Goal: Task Accomplishment & Management: Complete application form

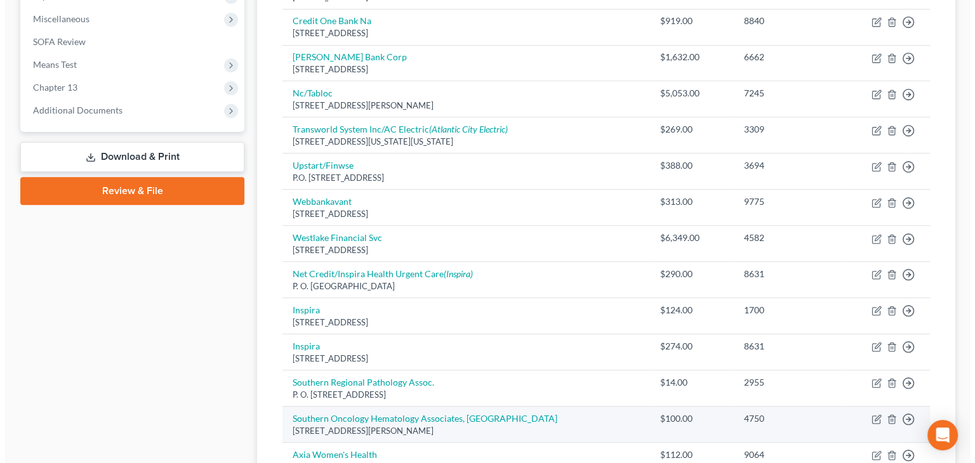
scroll to position [594, 0]
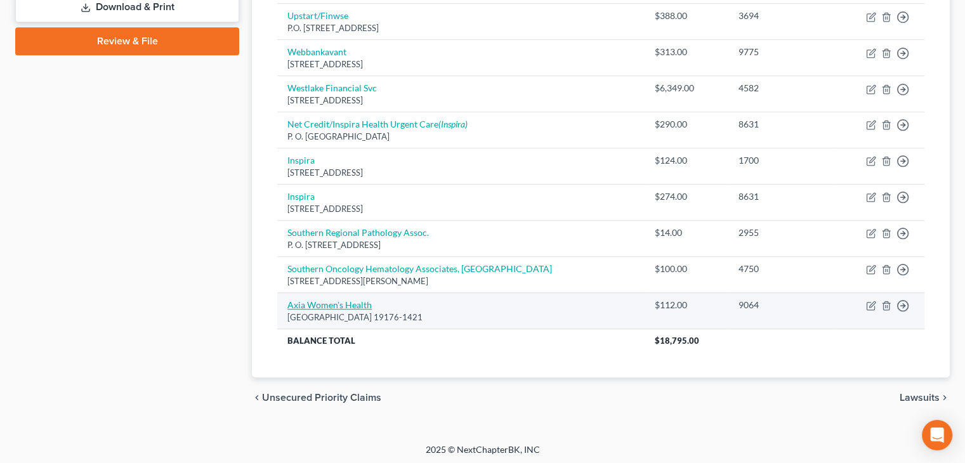
click at [355, 303] on link "Axia Women's Health" at bounding box center [330, 305] width 84 height 11
select select "39"
select select "9"
select select "0"
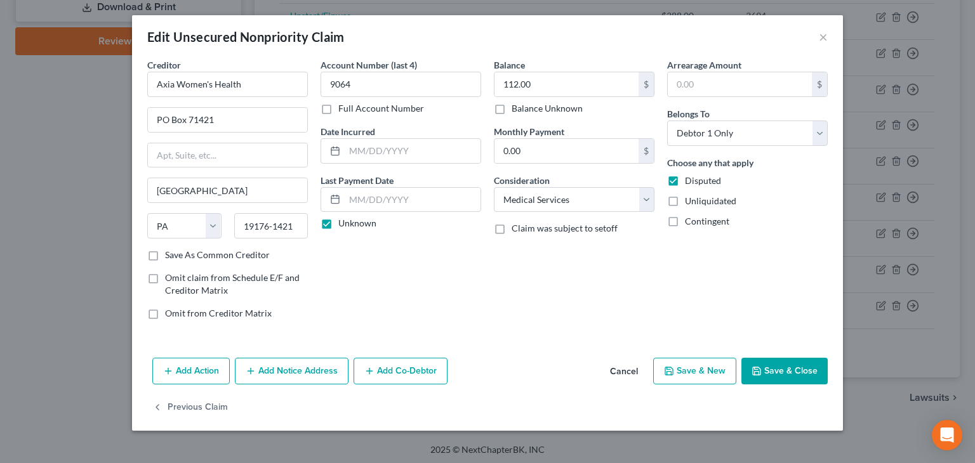
click at [305, 361] on button "Add Notice Address" at bounding box center [292, 371] width 114 height 27
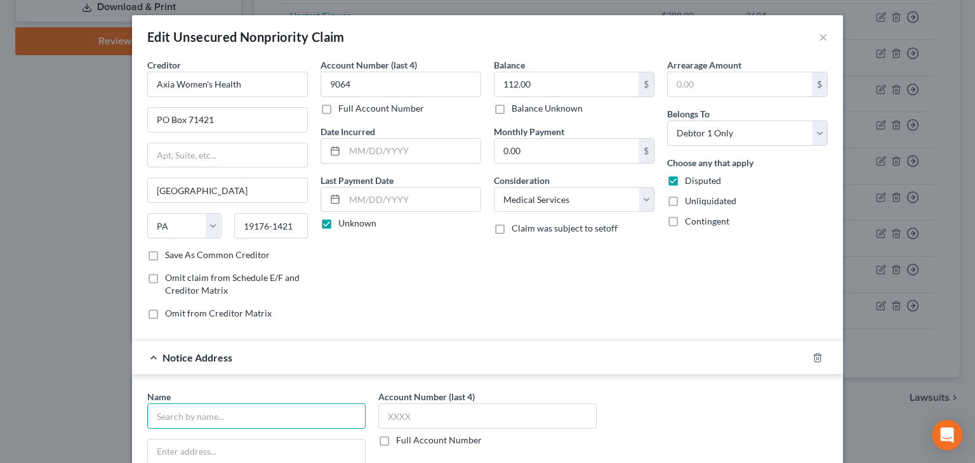
click at [195, 413] on input "text" at bounding box center [256, 416] width 218 height 25
type input "Regional Womens Health Group"
click at [163, 453] on input "text" at bounding box center [256, 452] width 217 height 24
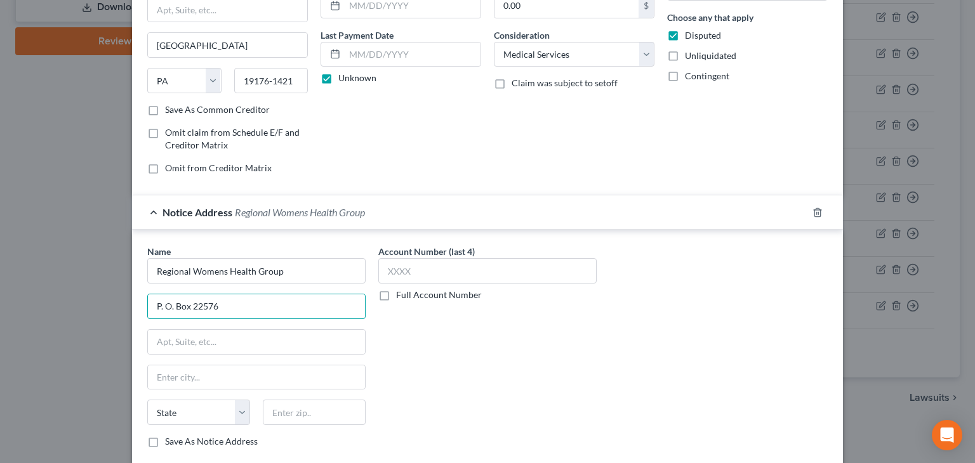
scroll to position [190, 0]
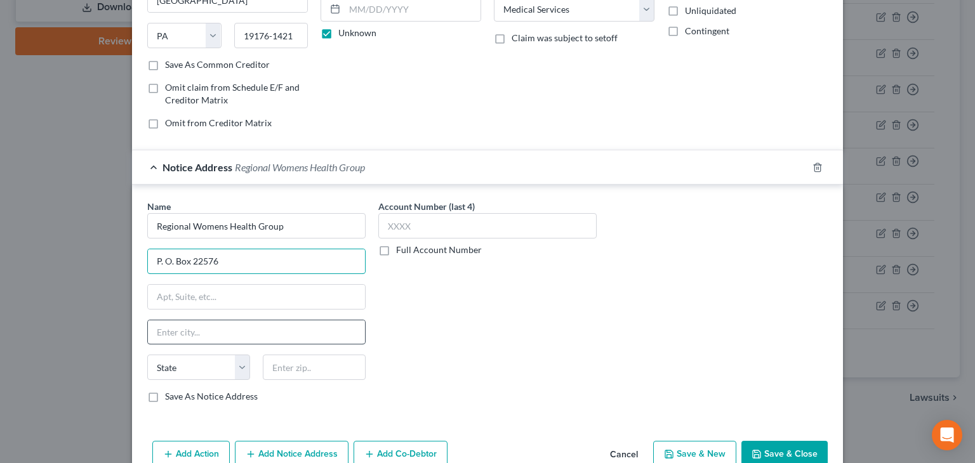
type input "P. O. Box 22576"
click at [152, 324] on input "text" at bounding box center [256, 333] width 217 height 24
type input "[US_STATE]"
click at [157, 355] on select "State [US_STATE] AK AR AZ CA CO CT DE DC [GEOGRAPHIC_DATA] [GEOGRAPHIC_DATA] GU…" at bounding box center [198, 367] width 103 height 25
click at [156, 363] on select "State [US_STATE] AK AR AZ CA CO CT DE DC [GEOGRAPHIC_DATA] [GEOGRAPHIC_DATA] GU…" at bounding box center [198, 367] width 103 height 25
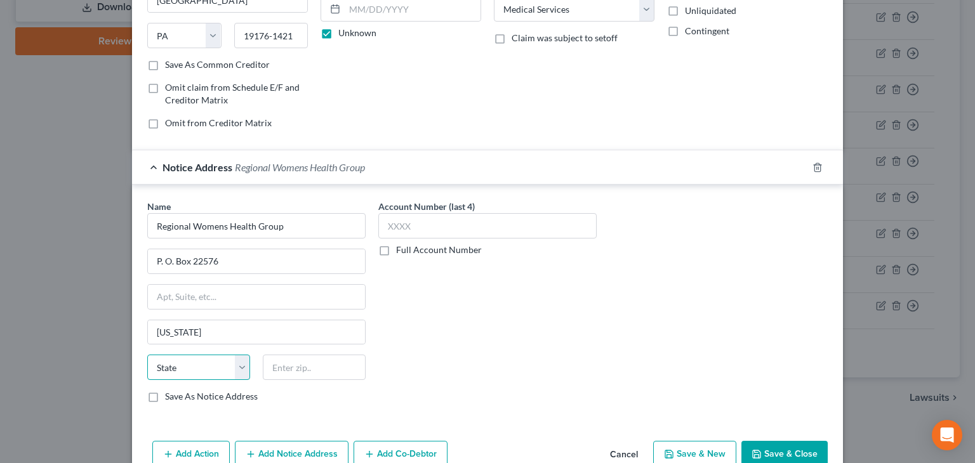
click at [156, 363] on select "State [US_STATE] AK AR AZ CA CO CT DE DC [GEOGRAPHIC_DATA] [GEOGRAPHIC_DATA] GU…" at bounding box center [198, 367] width 103 height 25
select select "35"
click at [275, 376] on input "text" at bounding box center [314, 367] width 103 height 25
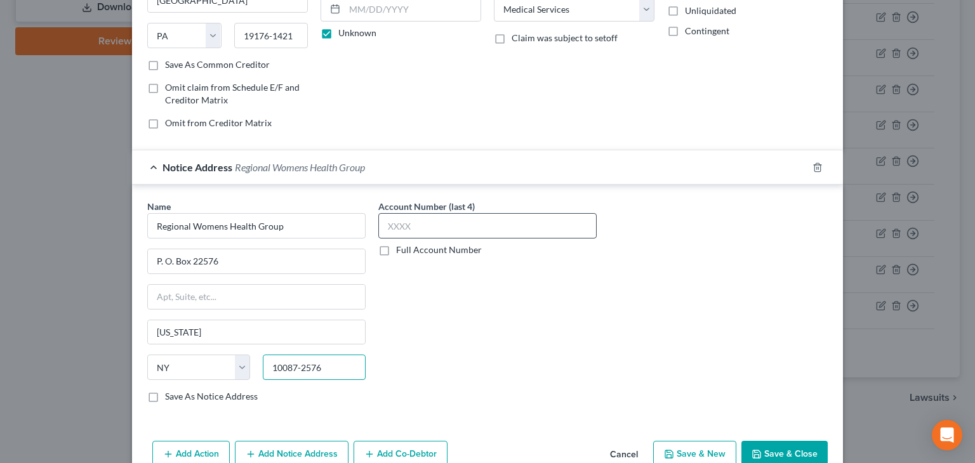
type input "10087-2576"
click at [414, 222] on input "text" at bounding box center [487, 225] width 218 height 25
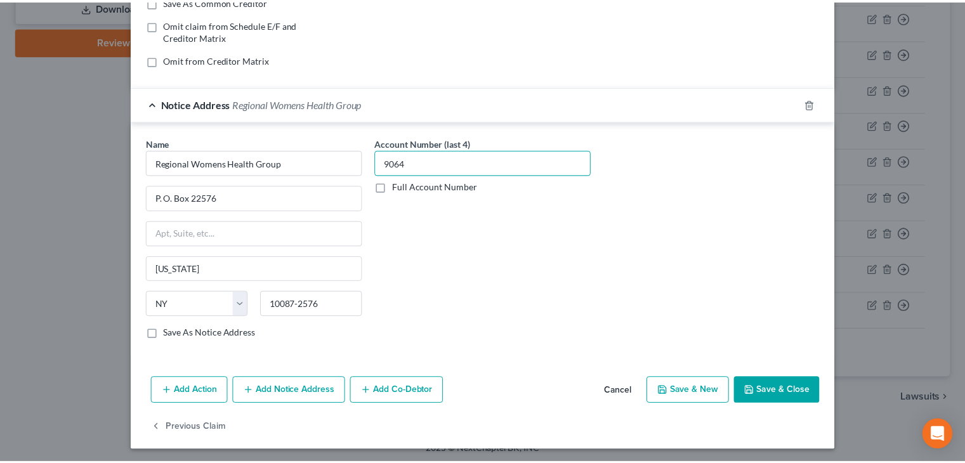
scroll to position [254, 0]
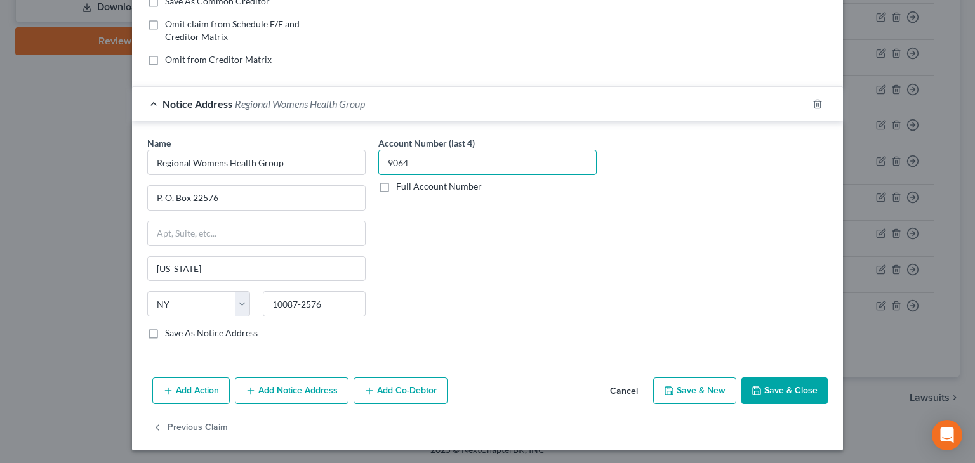
type input "9064"
click at [779, 389] on button "Save & Close" at bounding box center [784, 391] width 86 height 27
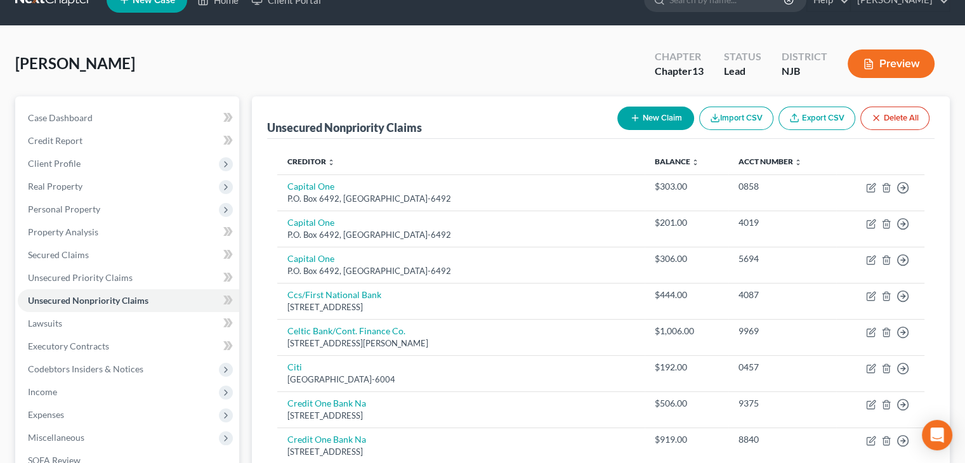
scroll to position [23, 0]
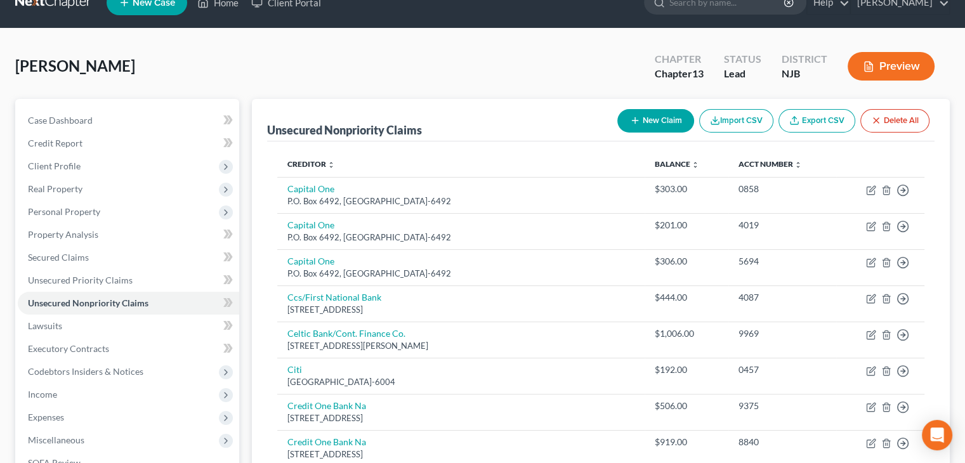
click at [651, 120] on button "New Claim" at bounding box center [656, 120] width 77 height 23
select select "0"
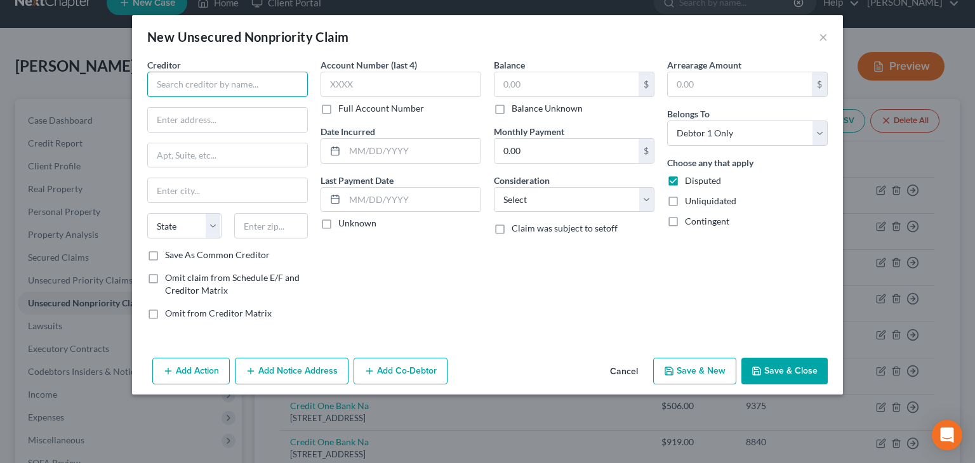
click at [174, 89] on input "text" at bounding box center [227, 84] width 161 height 25
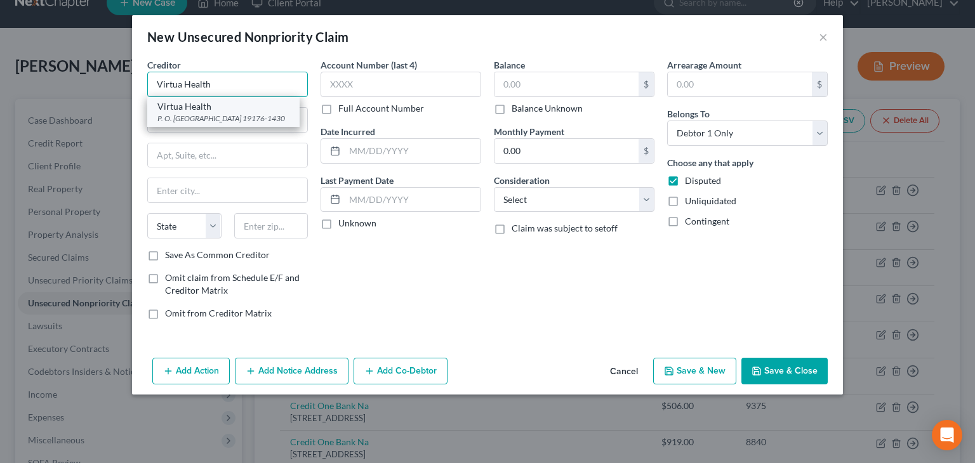
type input "Virtua Health"
click at [213, 119] on div "P. O. [GEOGRAPHIC_DATA] 19176-1430" at bounding box center [223, 118] width 132 height 11
type input "P. O. Box 71430"
type input "[GEOGRAPHIC_DATA]"
select select "39"
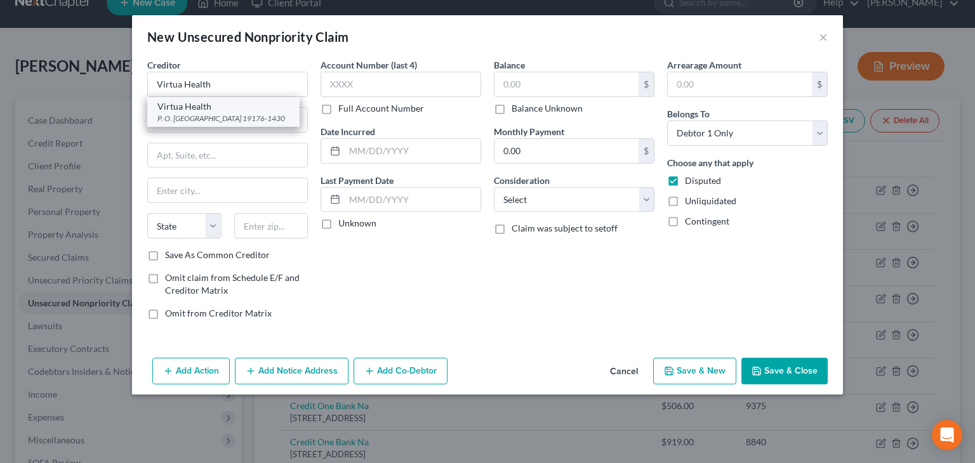
type input "19176-1430"
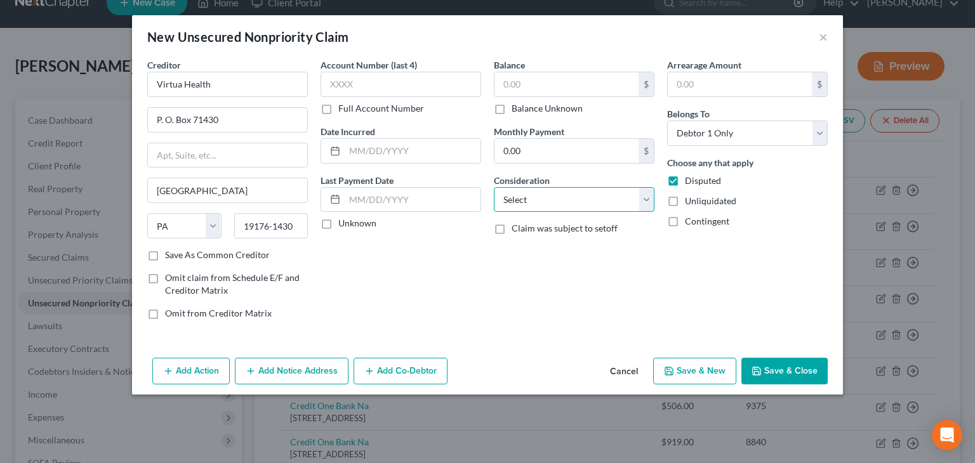
click at [645, 195] on select "Select Cable / Satellite Services Collection Agency Credit Card Debt Debt Couns…" at bounding box center [574, 199] width 161 height 25
select select "9"
click at [494, 187] on select "Select Cable / Satellite Services Collection Agency Credit Card Debt Debt Couns…" at bounding box center [574, 199] width 161 height 25
click at [338, 222] on label "Unknown" at bounding box center [357, 223] width 38 height 13
click at [343, 222] on input "Unknown" at bounding box center [347, 221] width 8 height 8
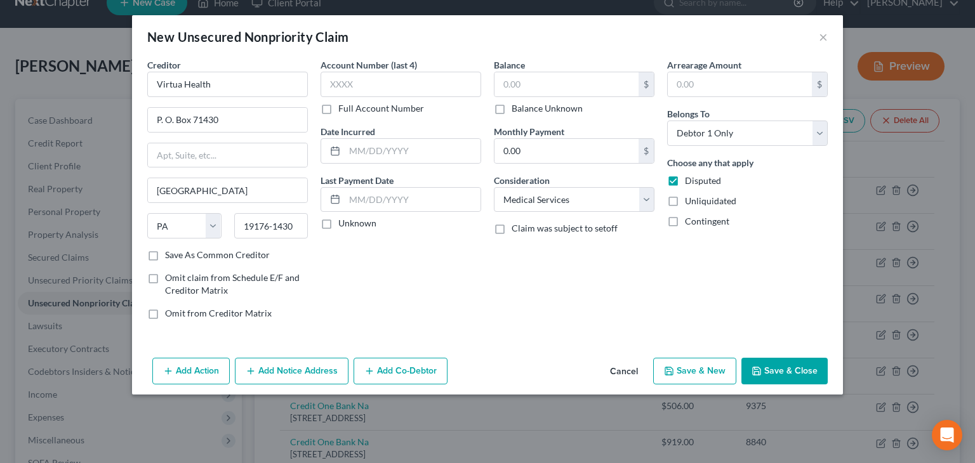
checkbox input "true"
click at [551, 88] on input "text" at bounding box center [566, 84] width 144 height 24
type input "14"
click at [813, 369] on button "Save & Close" at bounding box center [784, 371] width 86 height 27
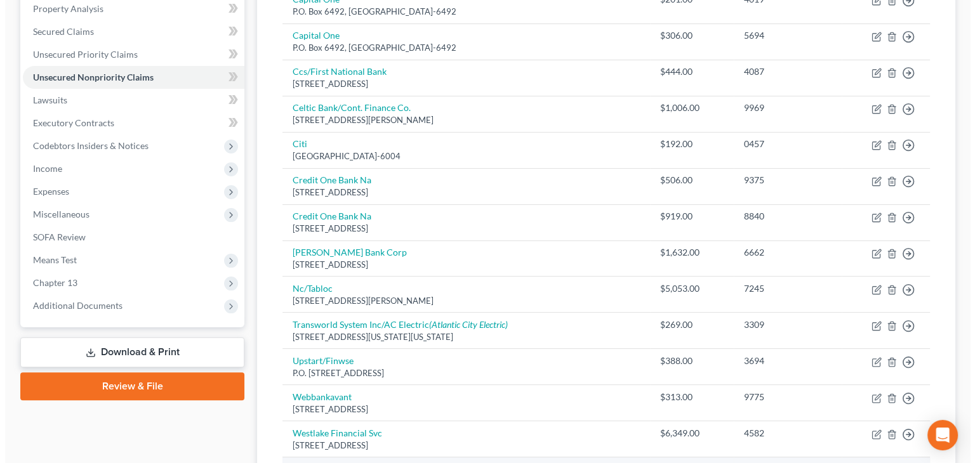
scroll to position [0, 0]
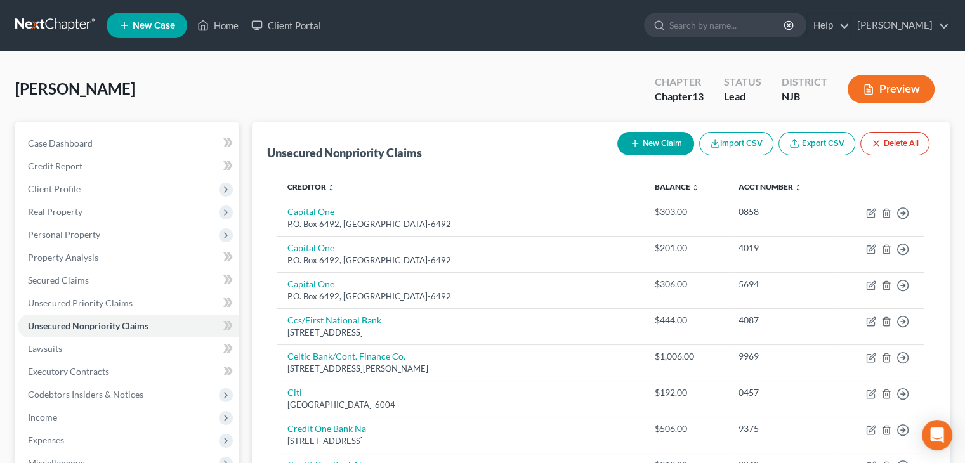
click at [656, 143] on button "New Claim" at bounding box center [656, 143] width 77 height 23
select select "0"
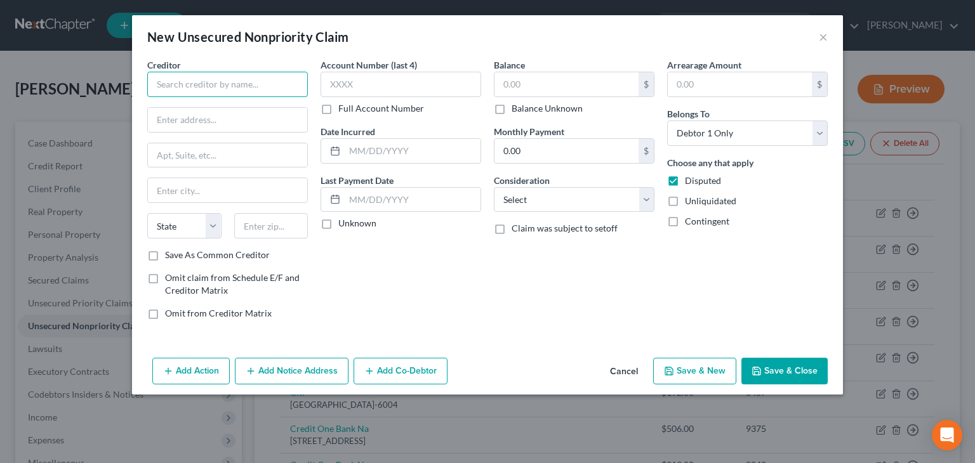
click at [192, 83] on input "text" at bounding box center [227, 84] width 161 height 25
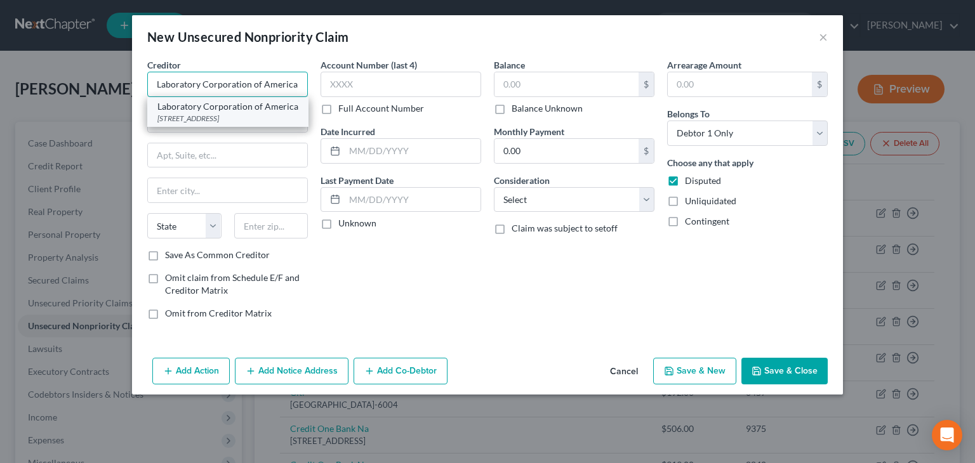
type input "Laboratory Corporation of America"
click at [234, 122] on div "[STREET_ADDRESS]" at bounding box center [227, 118] width 141 height 11
type input "PO Box 2240"
type input "[GEOGRAPHIC_DATA]"
select select "28"
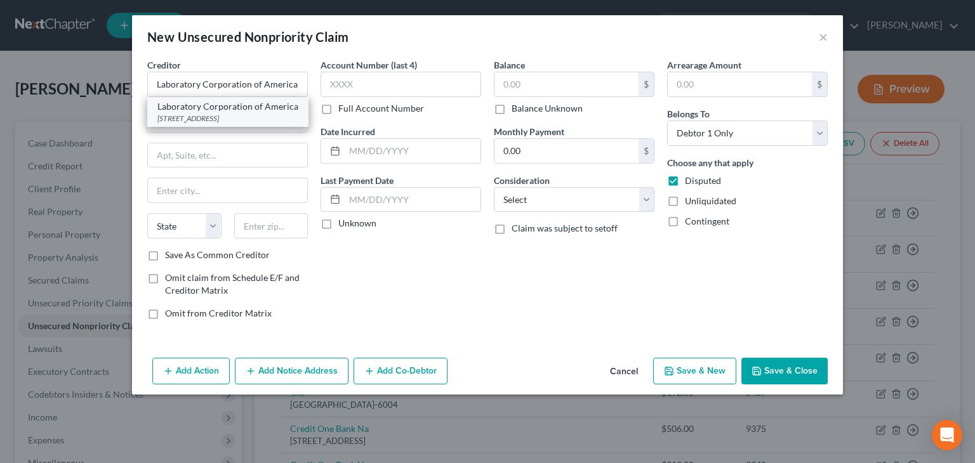
type input "27216-2240"
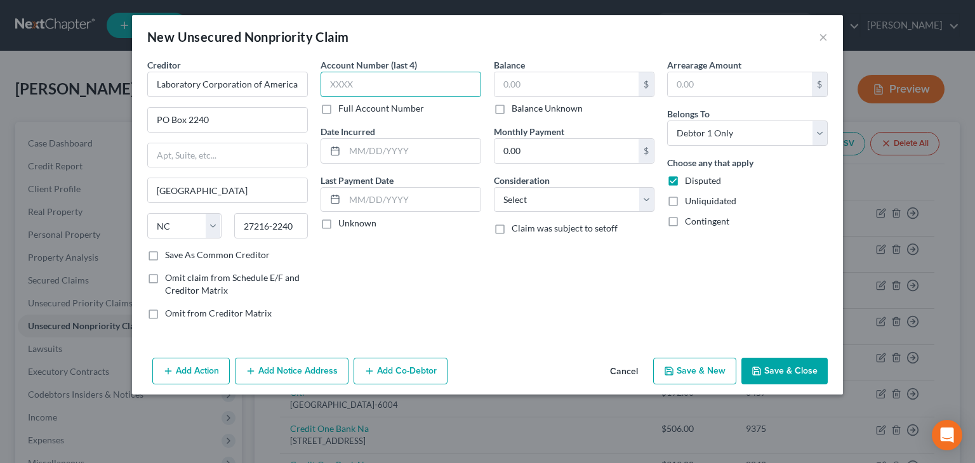
click at [343, 89] on input "text" at bounding box center [401, 84] width 161 height 25
type input "2494"
click at [338, 223] on label "Unknown" at bounding box center [357, 223] width 38 height 13
click at [343, 223] on input "Unknown" at bounding box center [347, 221] width 8 height 8
checkbox input "true"
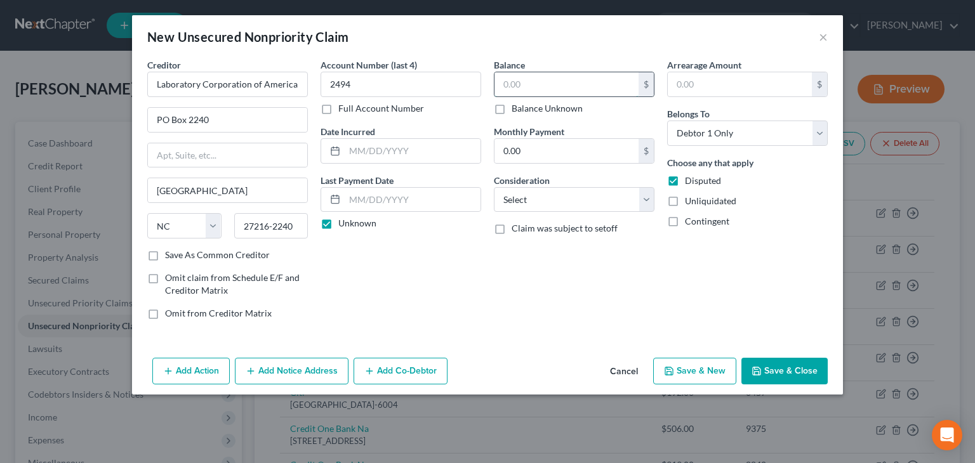
click at [527, 79] on input "text" at bounding box center [566, 84] width 144 height 24
type input "45"
click at [529, 206] on select "Select Cable / Satellite Services Collection Agency Credit Card Debt Debt Couns…" at bounding box center [574, 199] width 161 height 25
select select "9"
click at [494, 187] on select "Select Cable / Satellite Services Collection Agency Credit Card Debt Debt Couns…" at bounding box center [574, 199] width 161 height 25
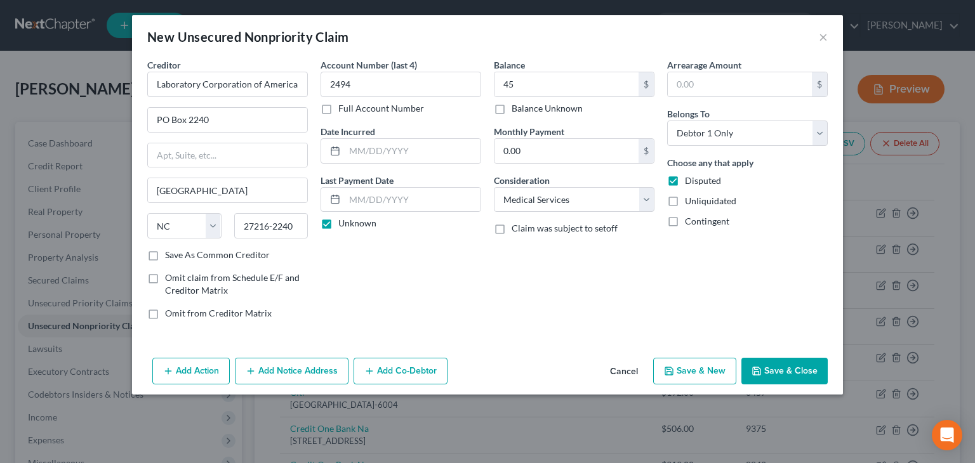
click at [790, 376] on button "Save & Close" at bounding box center [784, 371] width 86 height 27
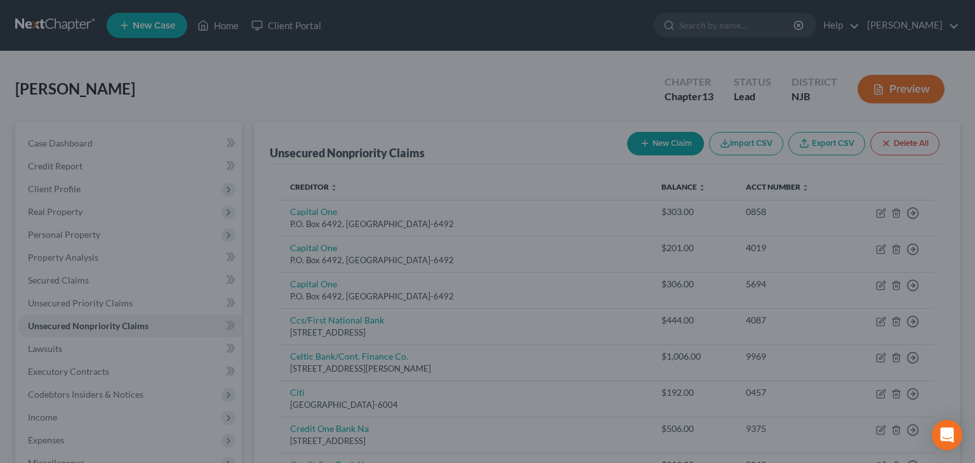
type input "45.00"
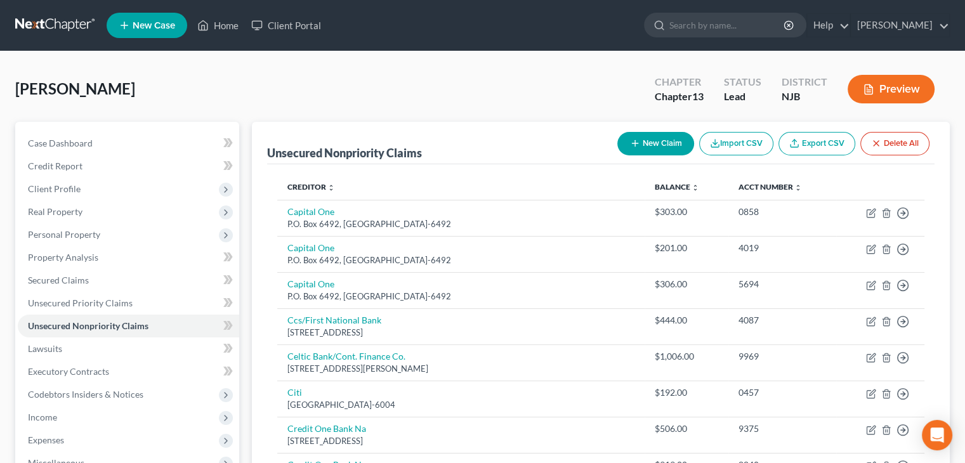
click at [658, 145] on button "New Claim" at bounding box center [656, 143] width 77 height 23
select select "0"
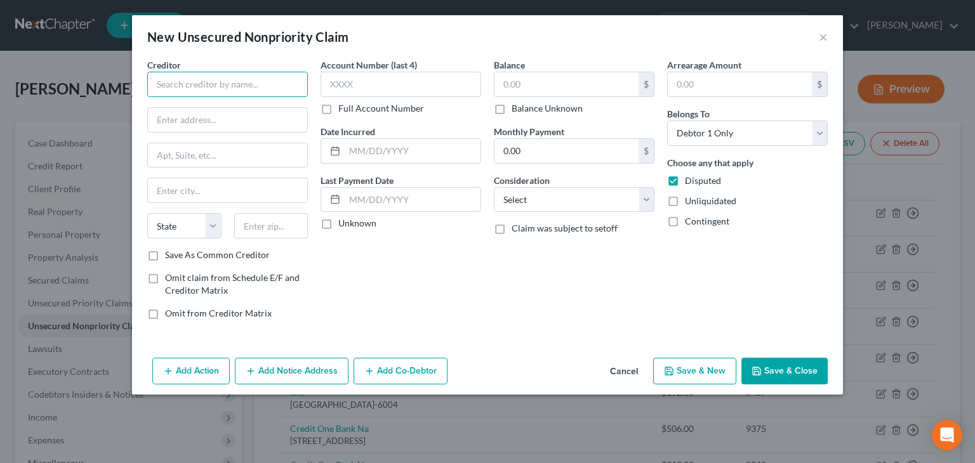
click at [212, 87] on input "text" at bounding box center [227, 84] width 161 height 25
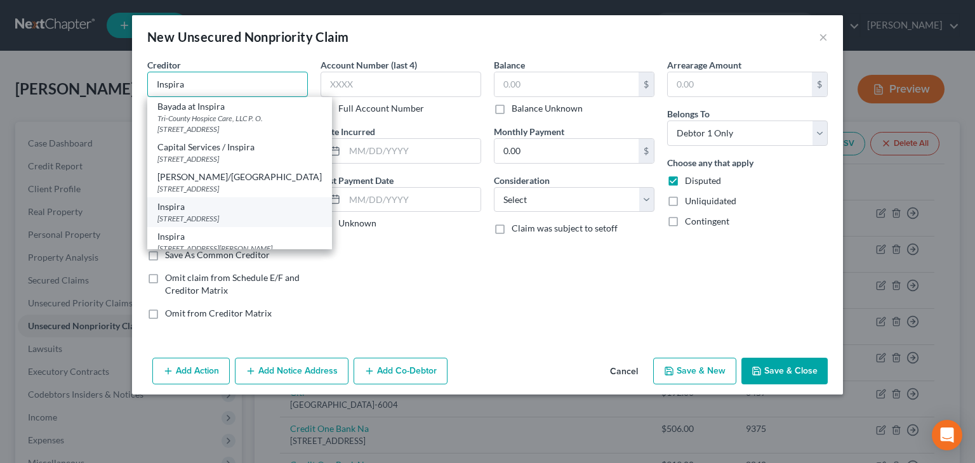
type input "Inspira"
click at [215, 220] on div "[STREET_ADDRESS]" at bounding box center [239, 218] width 164 height 11
type input "[STREET_ADDRESS]"
type input "Bridgeton"
select select "33"
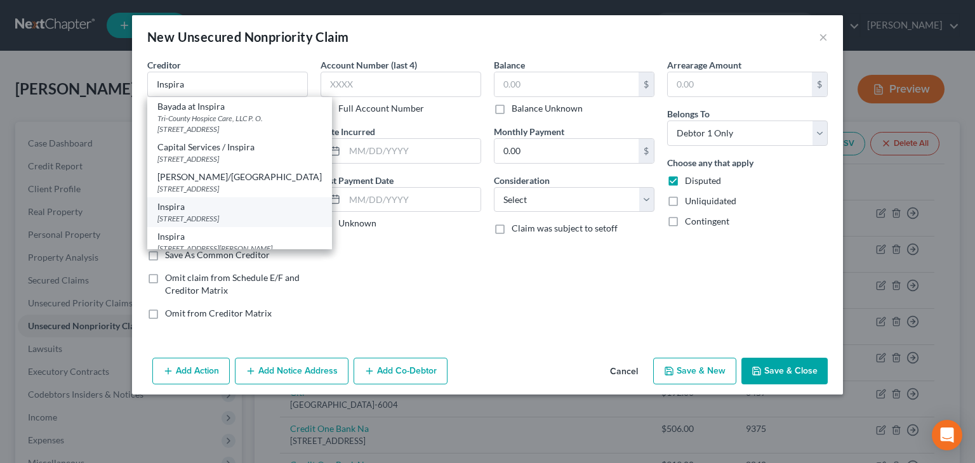
type input "08302"
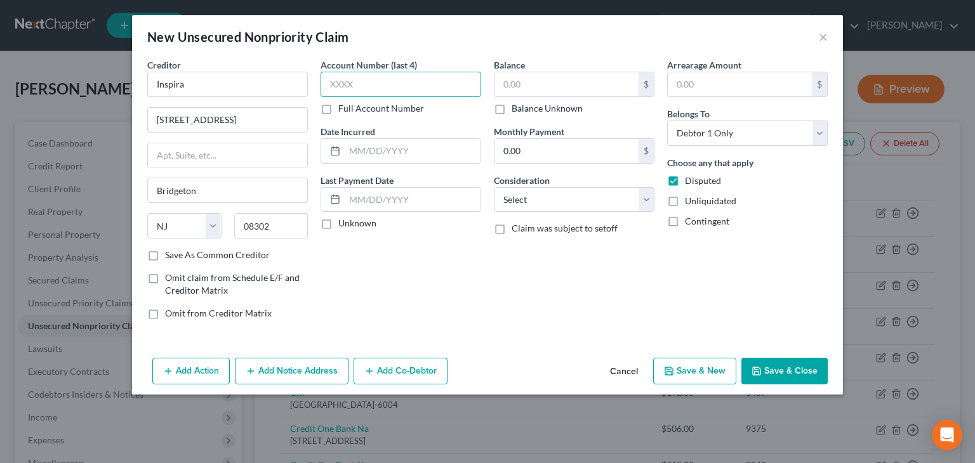
click at [350, 83] on input "text" at bounding box center [401, 84] width 161 height 25
type input "8631"
click at [338, 227] on label "Unknown" at bounding box center [357, 223] width 38 height 13
click at [343, 225] on input "Unknown" at bounding box center [347, 221] width 8 height 8
checkbox input "true"
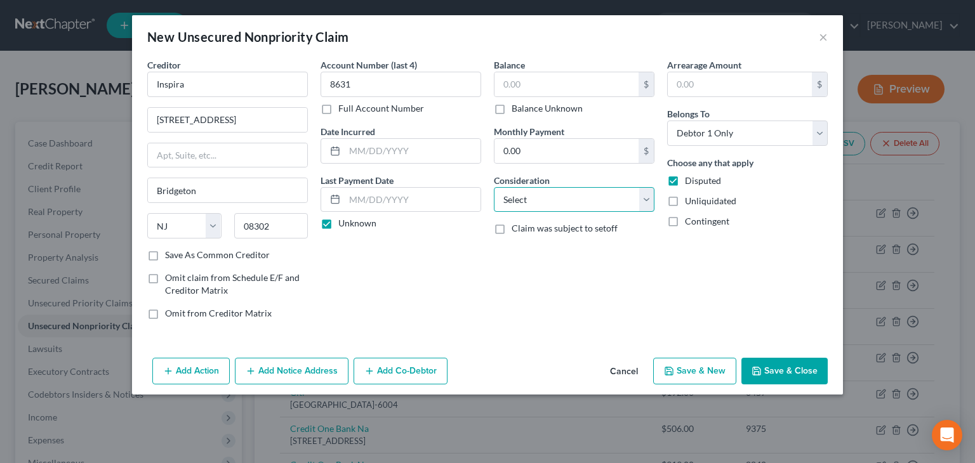
click at [643, 202] on select "Select Cable / Satellite Services Collection Agency Credit Card Debt Debt Couns…" at bounding box center [574, 199] width 161 height 25
select select "9"
click at [494, 187] on select "Select Cable / Satellite Services Collection Agency Credit Card Debt Debt Couns…" at bounding box center [574, 199] width 161 height 25
click at [514, 88] on input "text" at bounding box center [566, 84] width 144 height 24
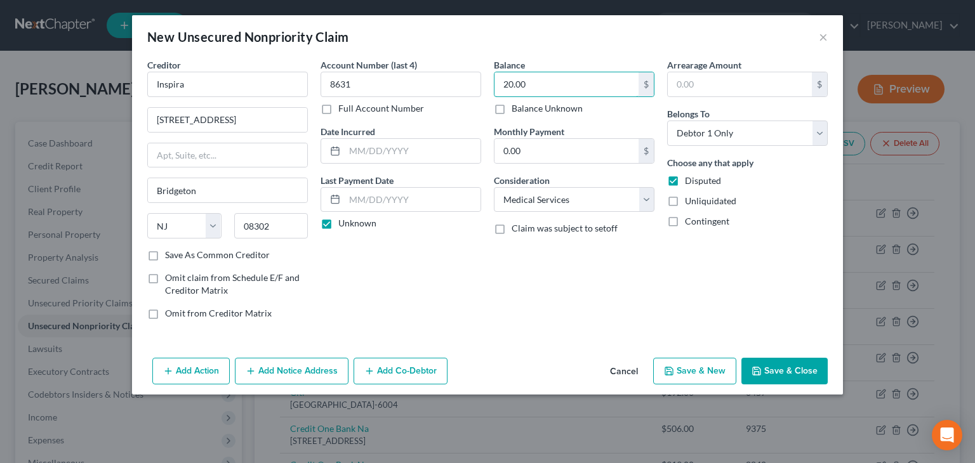
type input "20.00"
click at [790, 371] on button "Save & Close" at bounding box center [784, 371] width 86 height 27
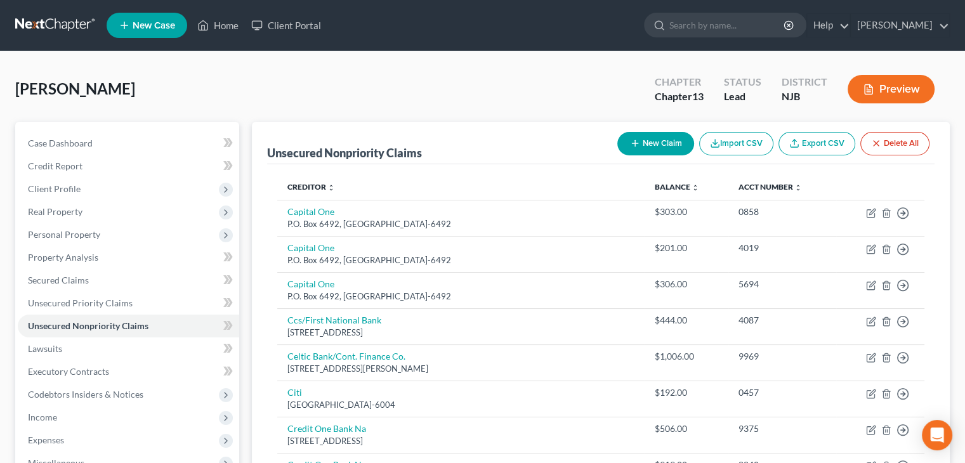
click at [654, 142] on button "New Claim" at bounding box center [656, 143] width 77 height 23
select select "0"
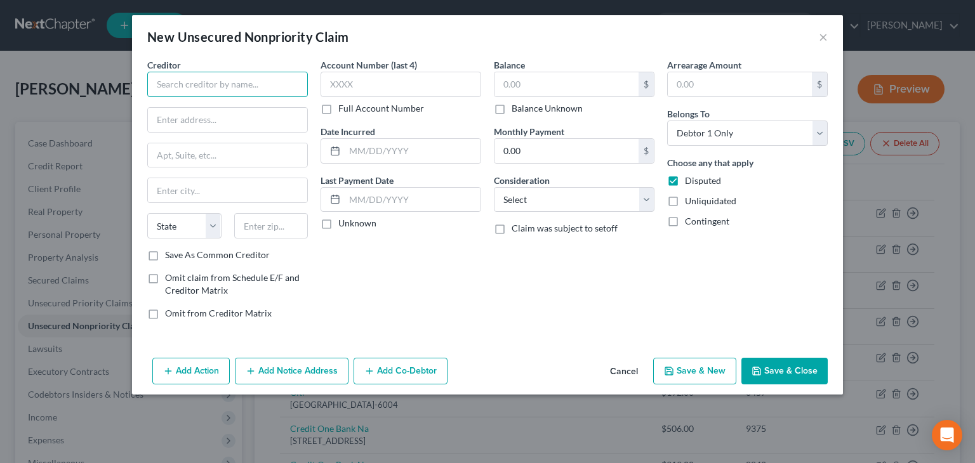
click at [155, 87] on input "text" at bounding box center [227, 84] width 161 height 25
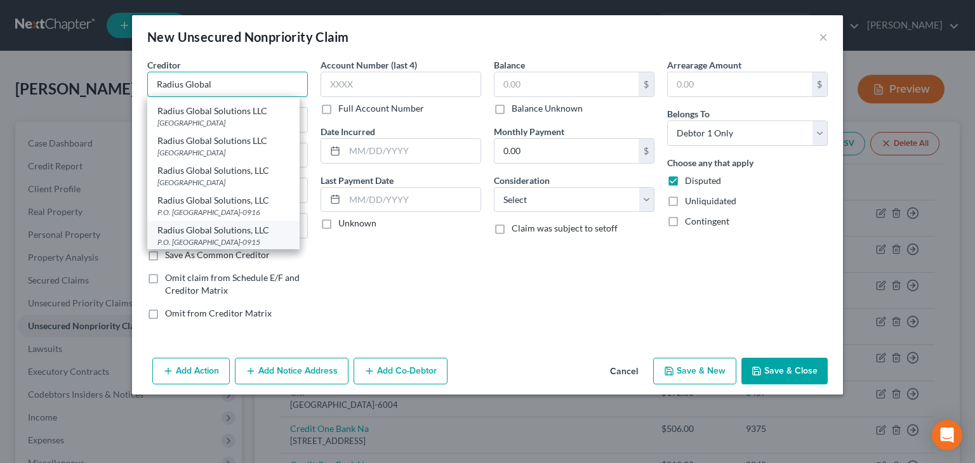
scroll to position [48, 0]
click at [235, 235] on div "P.O. [GEOGRAPHIC_DATA]-0915" at bounding box center [223, 240] width 132 height 11
type input "Radius Global Solutions, LLC"
type input "P.O. Box 390915"
type input "[GEOGRAPHIC_DATA]"
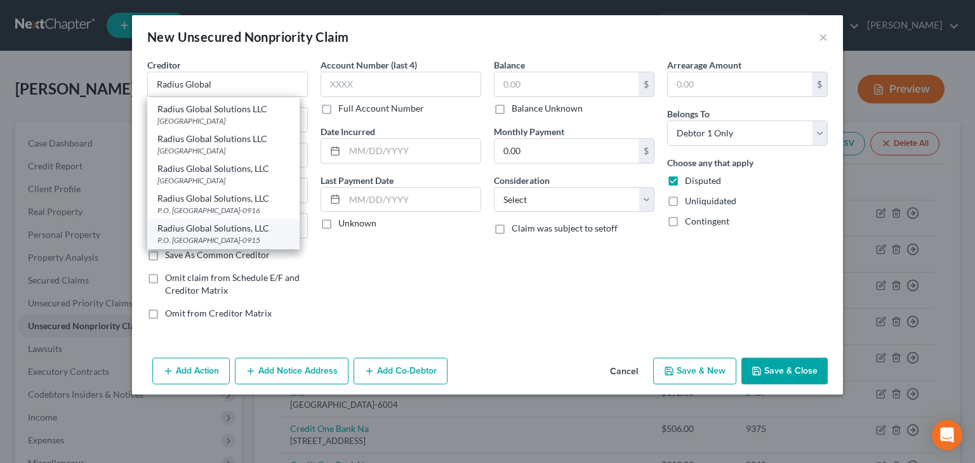
select select "24"
type input "55439-0915"
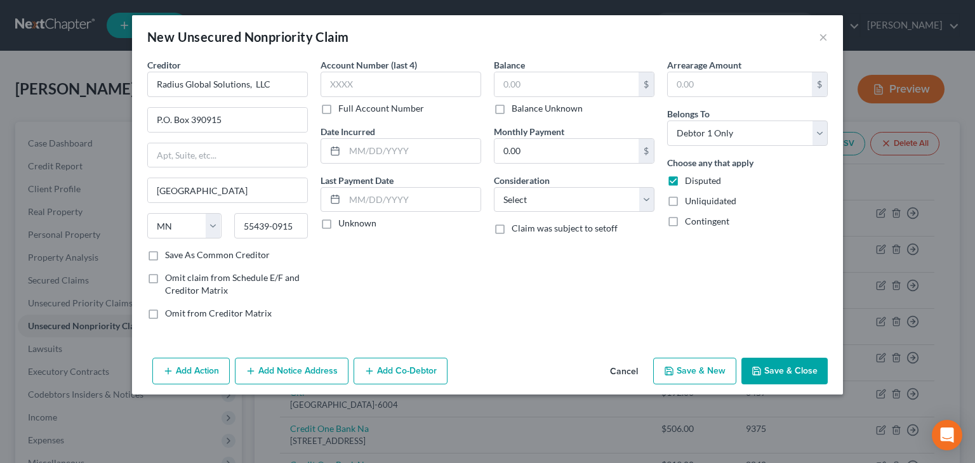
scroll to position [0, 0]
click at [338, 92] on input "text" at bounding box center [401, 84] width 161 height 25
type input "5391"
click at [520, 196] on select "Select Cable / Satellite Services Collection Agency Credit Card Debt Debt Couns…" at bounding box center [574, 199] width 161 height 25
select select "1"
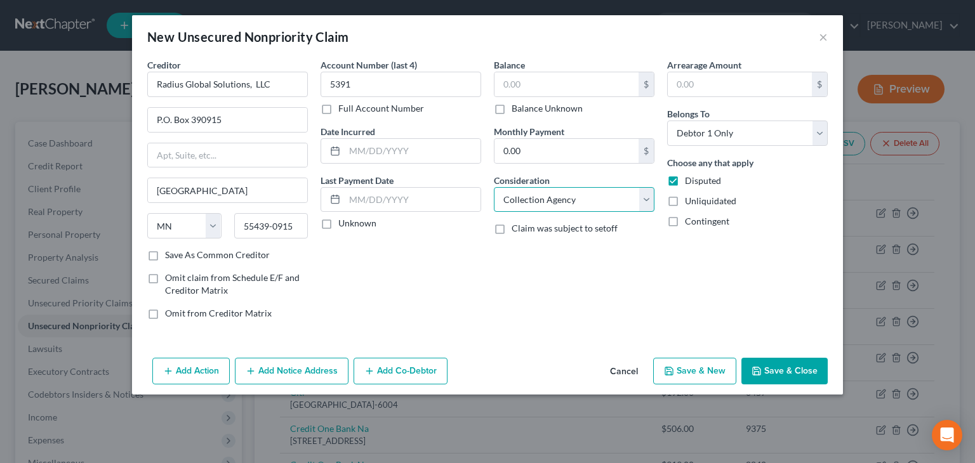
click at [494, 187] on select "Select Cable / Satellite Services Collection Agency Credit Card Debt Debt Couns…" at bounding box center [574, 199] width 161 height 25
click at [338, 224] on label "Unknown" at bounding box center [357, 223] width 38 height 13
click at [343, 224] on input "Unknown" at bounding box center [347, 221] width 8 height 8
checkbox input "true"
click at [317, 373] on button "Add Notice Address" at bounding box center [292, 371] width 114 height 27
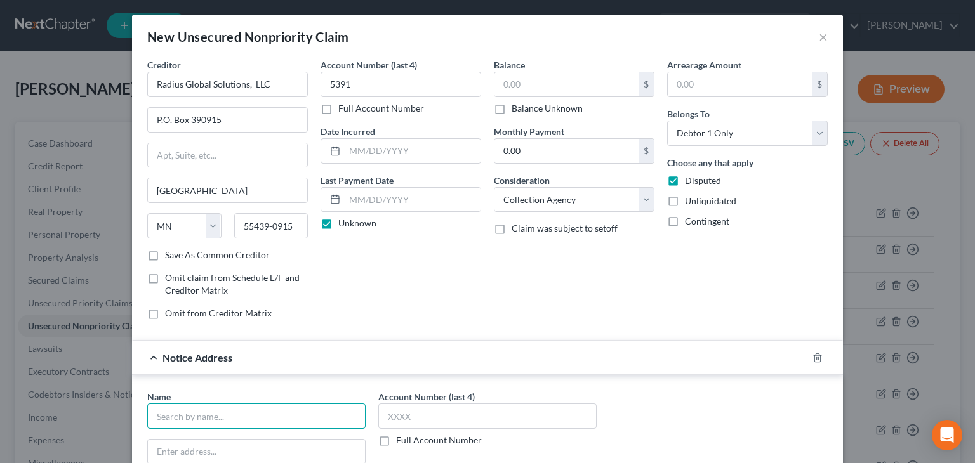
click at [197, 417] on input "text" at bounding box center [256, 416] width 218 height 25
click at [159, 417] on input "NJ Healthcare Sp" at bounding box center [256, 416] width 218 height 25
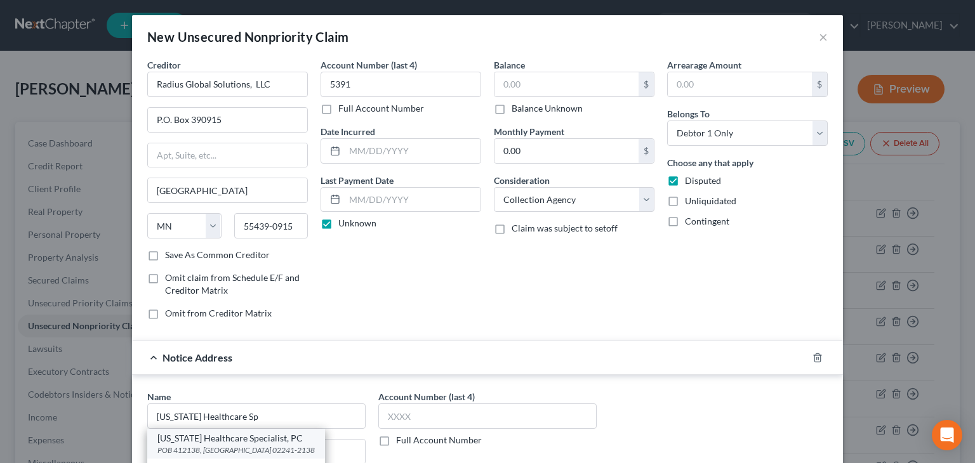
click at [201, 439] on div "[US_STATE] Healthcare Specialist, PC" at bounding box center [235, 438] width 157 height 13
type input "[US_STATE] Healthcare Specialist, PC"
type input "POB 412138"
type input "[GEOGRAPHIC_DATA]"
select select "22"
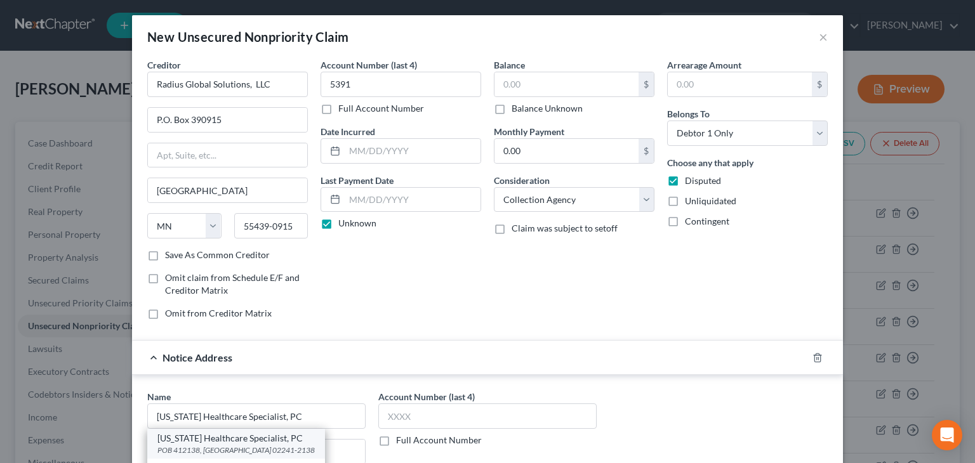
type input "02241-2138"
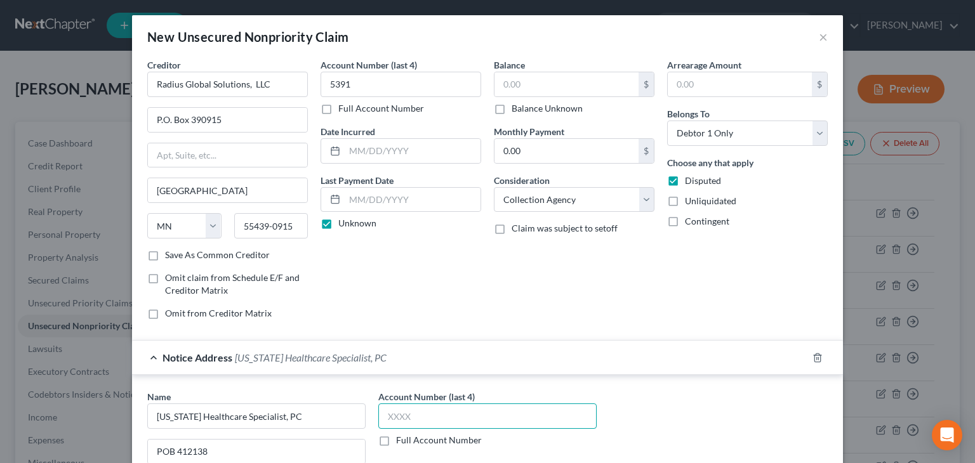
click at [407, 417] on input "text" at bounding box center [487, 416] width 218 height 25
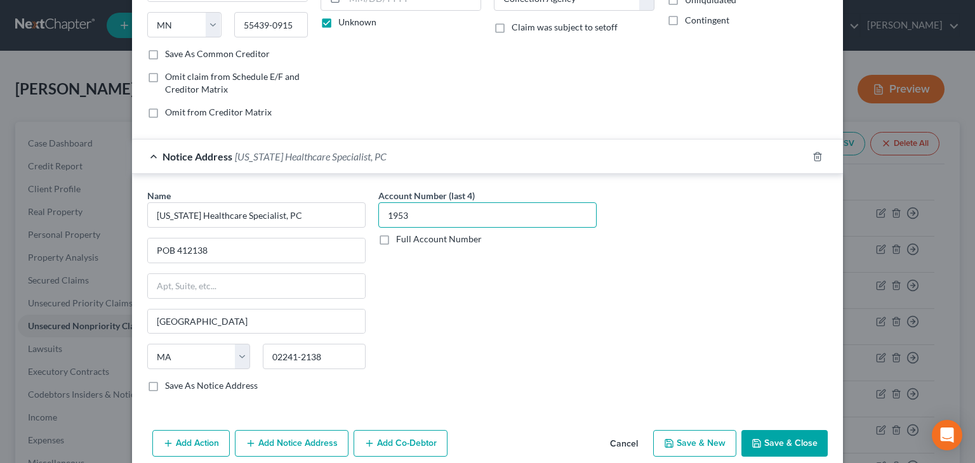
scroll to position [218, 0]
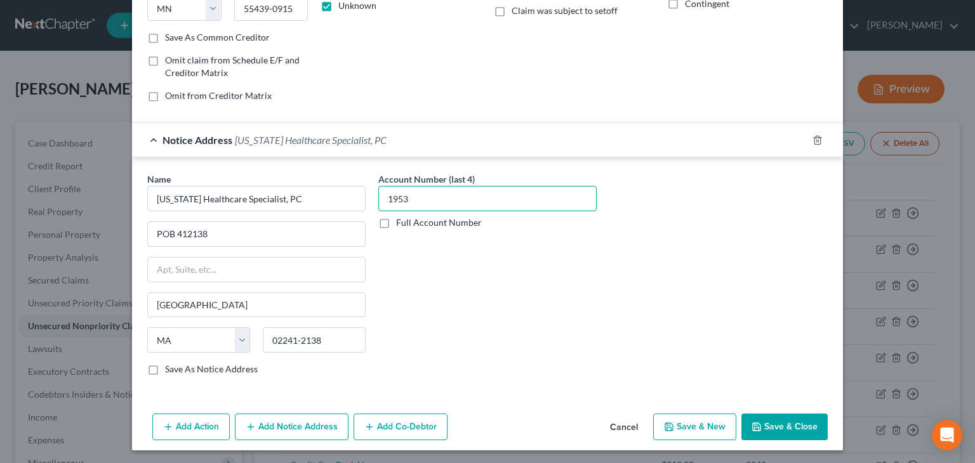
type input "1953"
click at [771, 421] on button "Save & Close" at bounding box center [784, 427] width 86 height 27
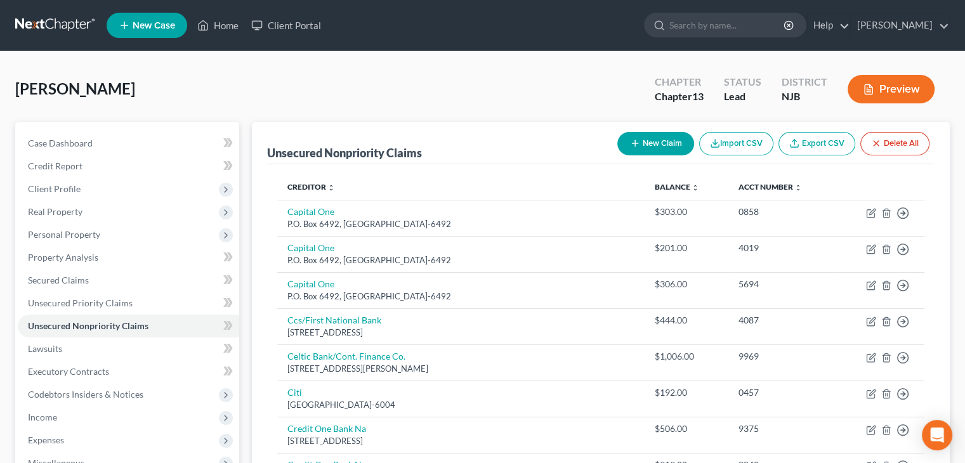
click at [677, 143] on button "New Claim" at bounding box center [656, 143] width 77 height 23
select select "0"
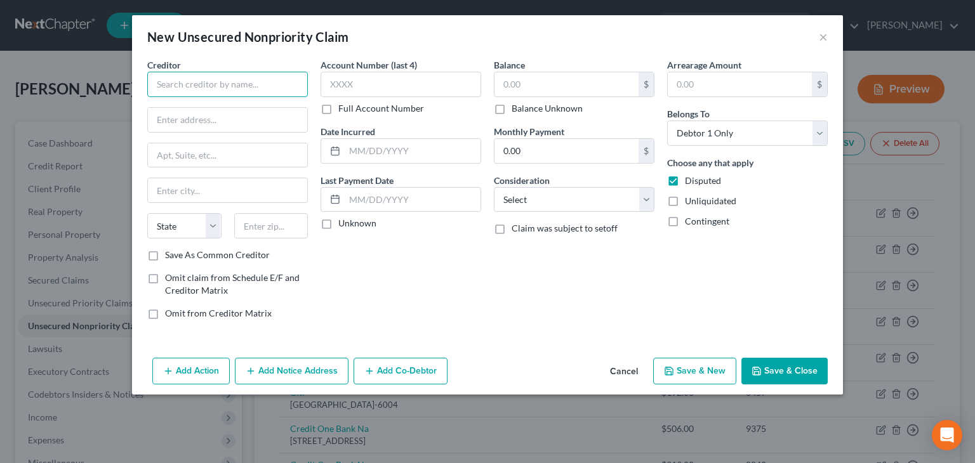
click at [168, 86] on input "text" at bounding box center [227, 84] width 161 height 25
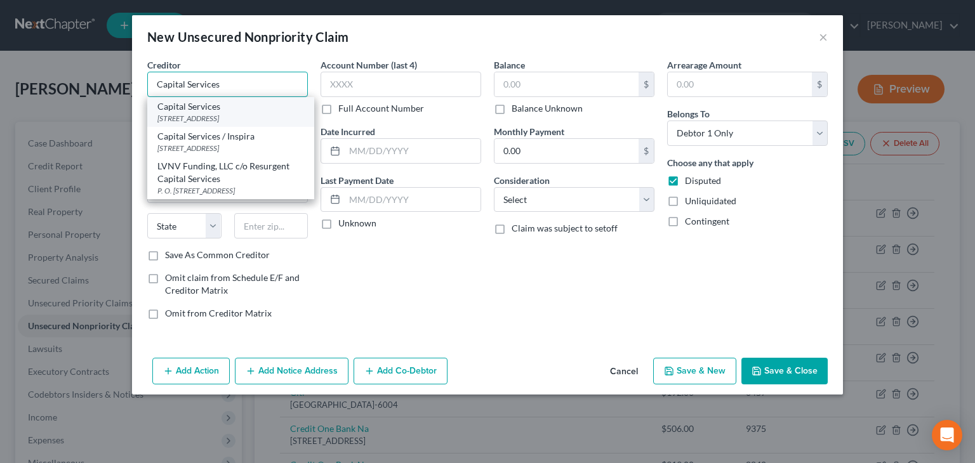
type input "Capital Services"
click at [213, 107] on div "Capital Services" at bounding box center [230, 106] width 147 height 13
type input "PO BOX 277"
type input "[GEOGRAPHIC_DATA]"
select select "33"
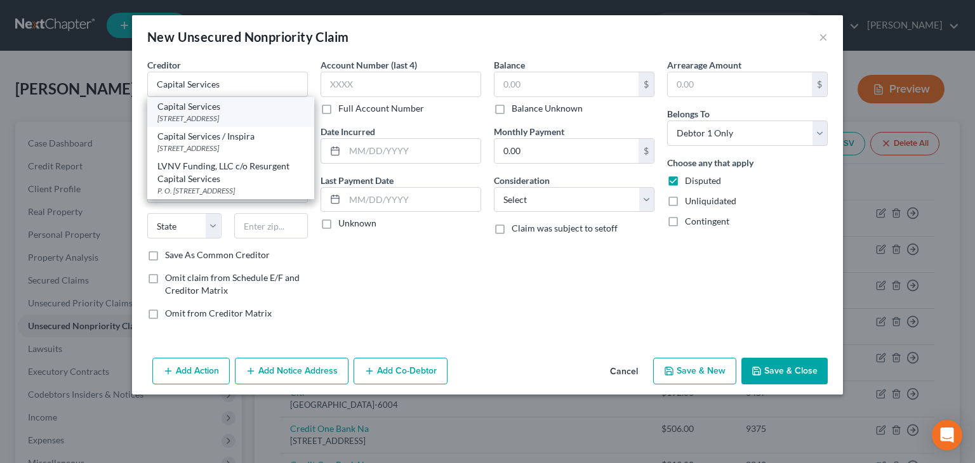
type input "08091"
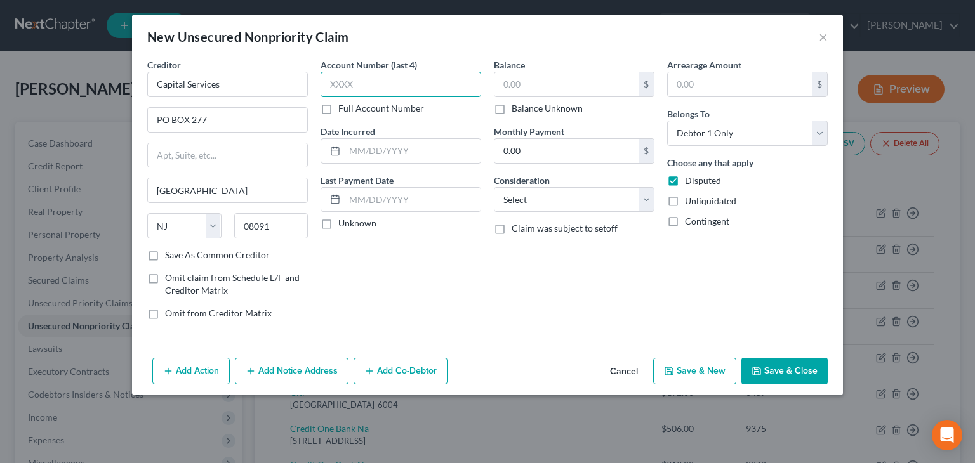
click at [353, 87] on input "text" at bounding box center [401, 84] width 161 height 25
type input "0059"
click at [338, 220] on label "Unknown" at bounding box center [357, 223] width 38 height 13
click at [343, 220] on input "Unknown" at bounding box center [347, 221] width 8 height 8
checkbox input "true"
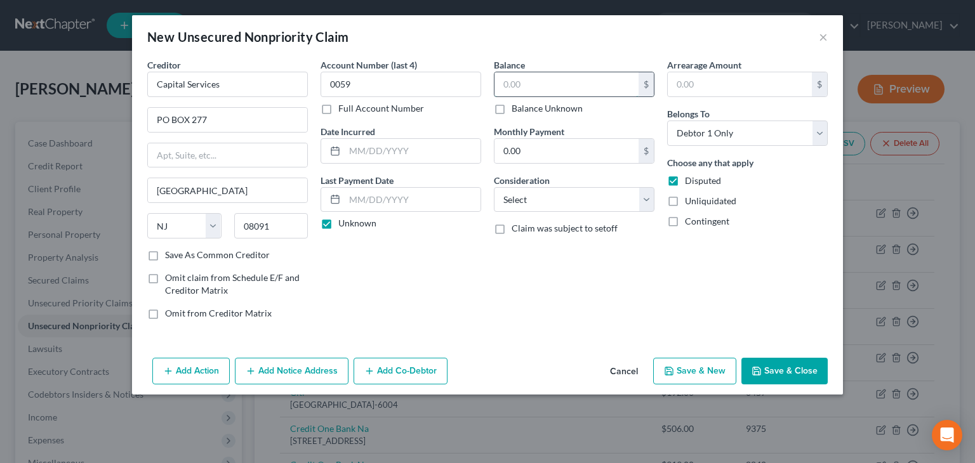
click at [515, 87] on input "text" at bounding box center [566, 84] width 144 height 24
type input "1,311"
click at [651, 204] on select "Select Cable / Satellite Services Collection Agency Credit Card Debt Debt Couns…" at bounding box center [574, 199] width 161 height 25
select select "1"
click at [494, 187] on select "Select Cable / Satellite Services Collection Agency Credit Card Debt Debt Couns…" at bounding box center [574, 199] width 161 height 25
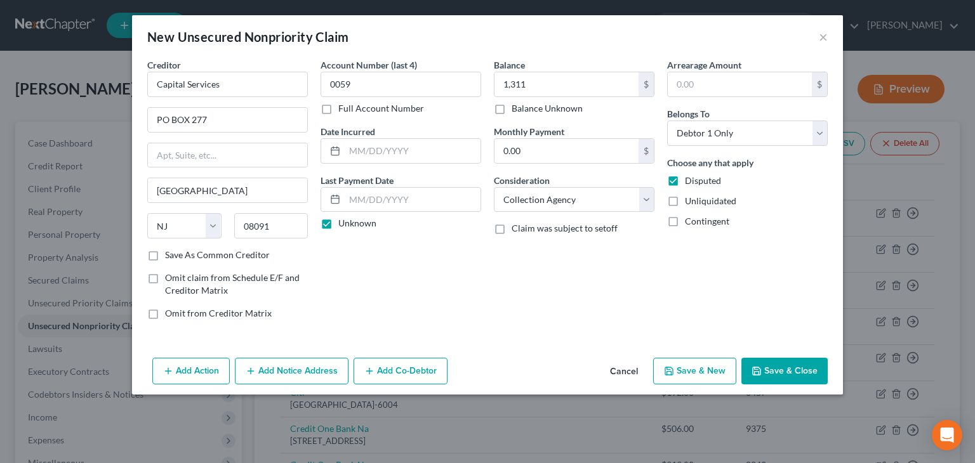
click at [315, 370] on button "Add Notice Address" at bounding box center [292, 371] width 114 height 27
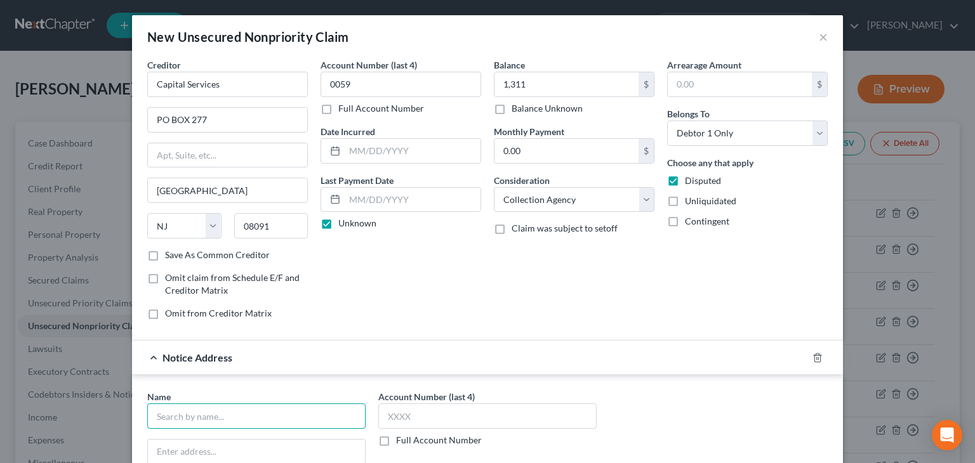
click at [267, 416] on input "text" at bounding box center [256, 416] width 218 height 25
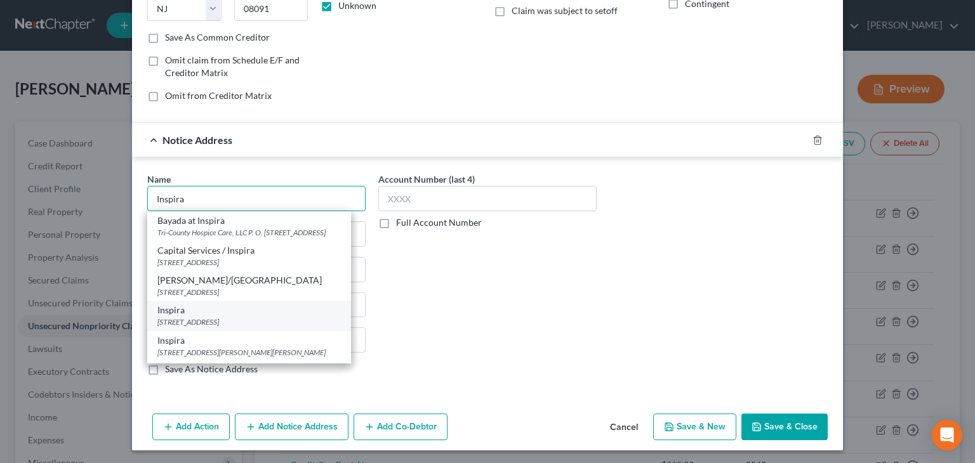
type input "Inspira"
click at [181, 327] on div "[STREET_ADDRESS]" at bounding box center [248, 322] width 183 height 11
type input "[STREET_ADDRESS]"
type input "Bridgeton"
select select "33"
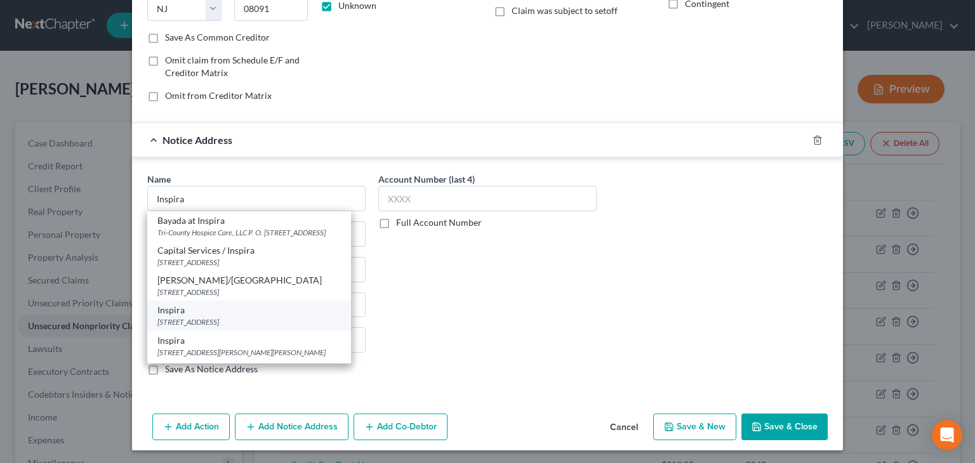
type input "08302"
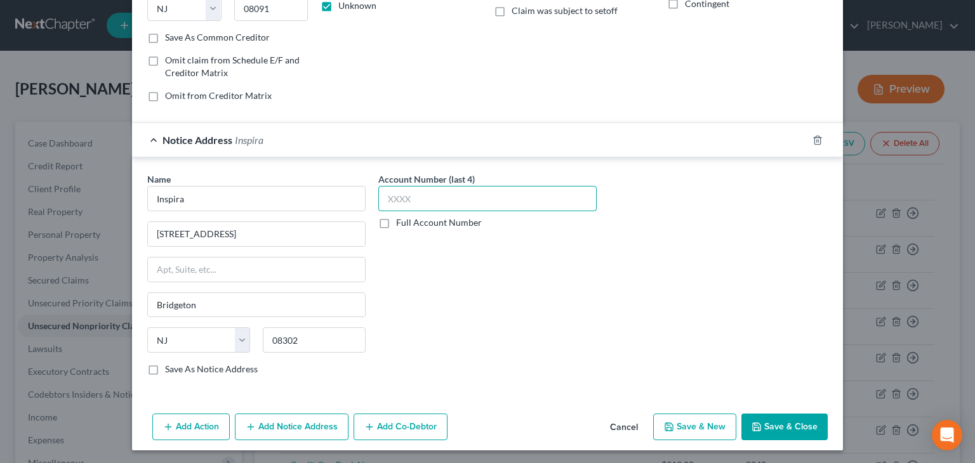
click at [411, 195] on input "text" at bounding box center [487, 198] width 218 height 25
type input "011Y"
click at [774, 423] on button "Save & Close" at bounding box center [784, 427] width 86 height 27
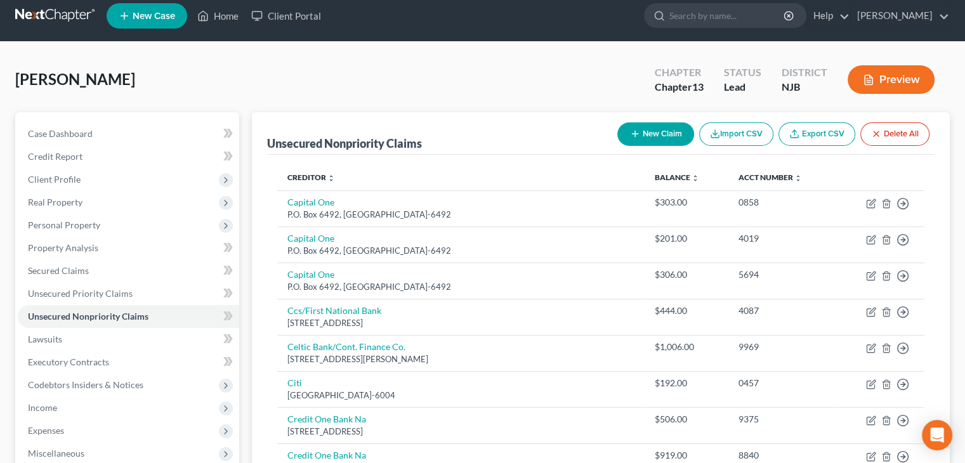
scroll to position [0, 0]
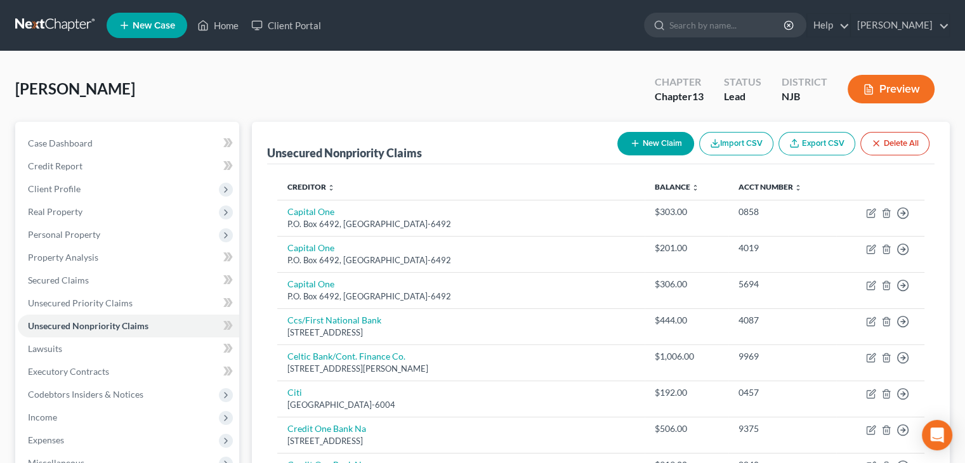
click at [658, 143] on button "New Claim" at bounding box center [656, 143] width 77 height 23
select select "0"
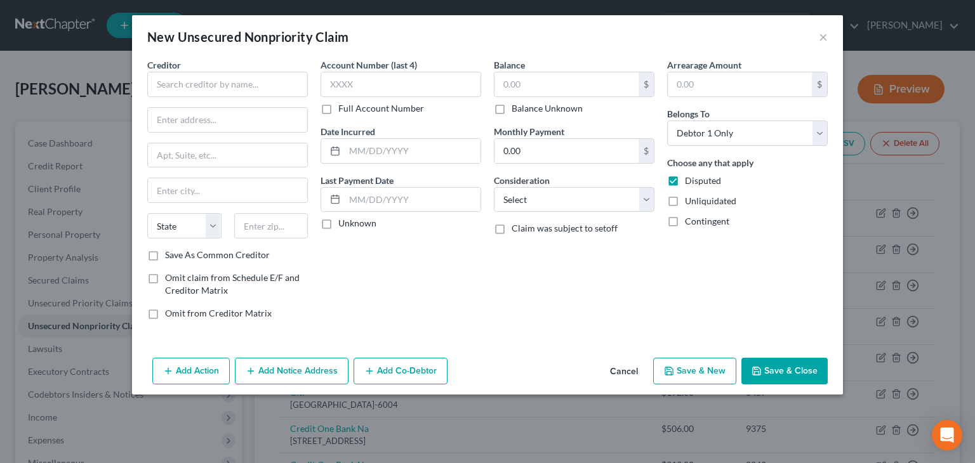
click at [630, 371] on button "Cancel" at bounding box center [624, 371] width 48 height 25
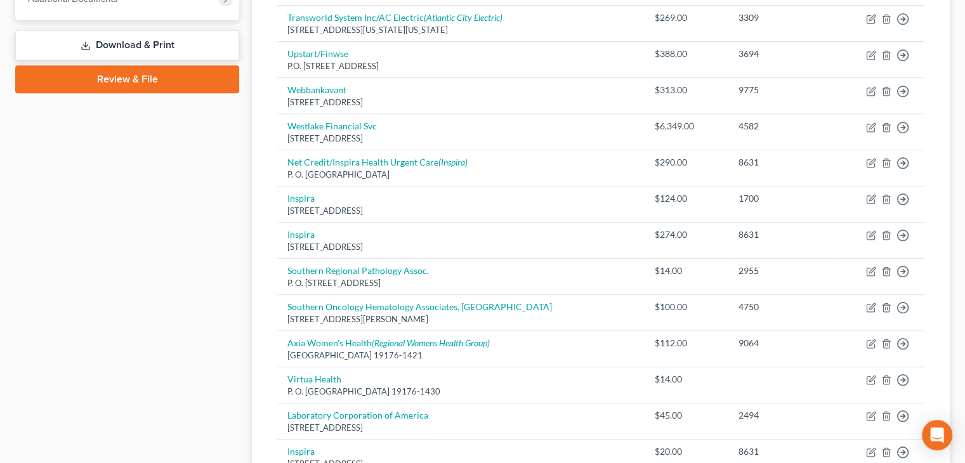
scroll to position [76, 0]
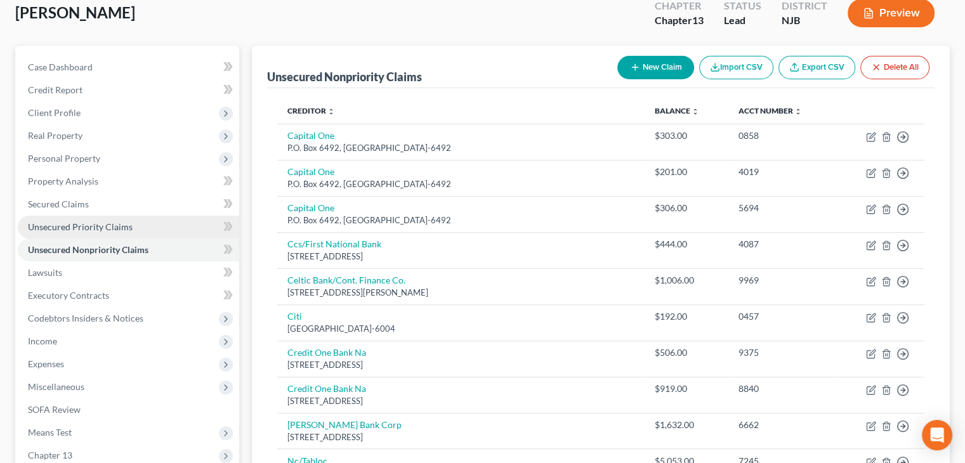
click at [66, 227] on span "Unsecured Priority Claims" at bounding box center [80, 227] width 105 height 11
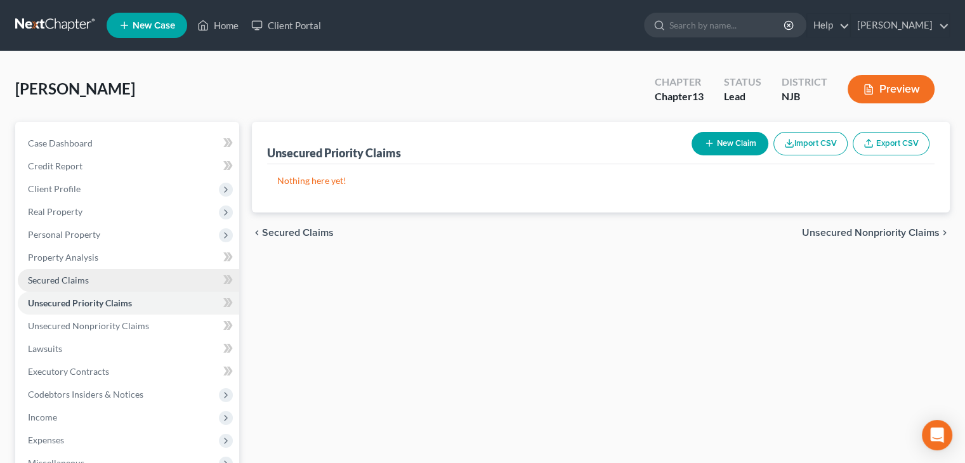
click at [50, 280] on span "Secured Claims" at bounding box center [58, 280] width 61 height 11
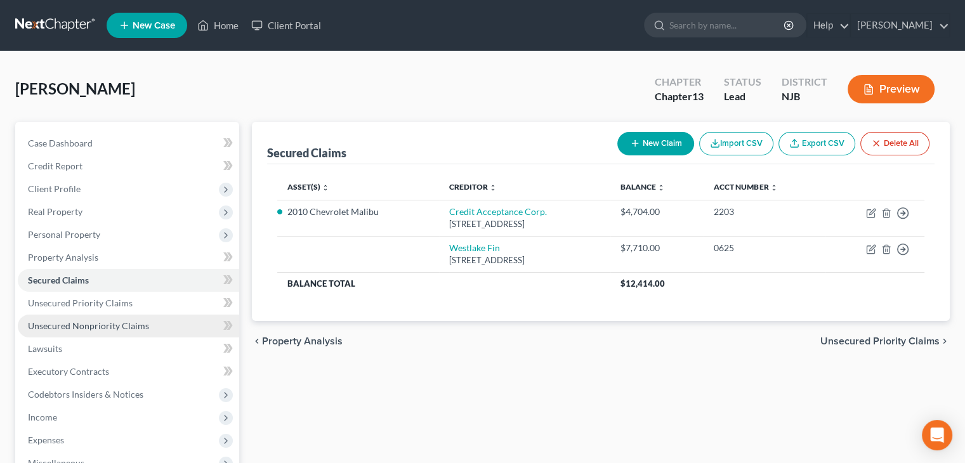
click at [32, 326] on span "Unsecured Nonpriority Claims" at bounding box center [88, 326] width 121 height 11
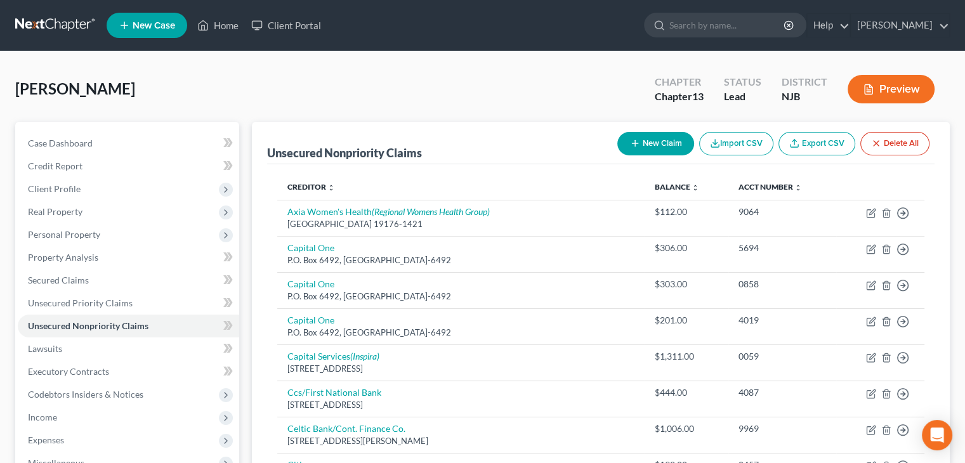
click at [652, 141] on button "New Claim" at bounding box center [656, 143] width 77 height 23
select select "0"
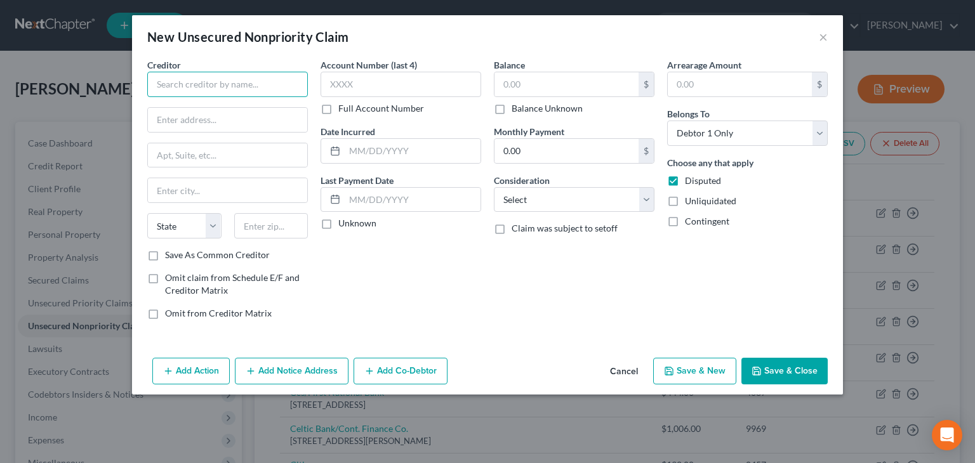
click at [195, 88] on input "text" at bounding box center [227, 84] width 161 height 25
click at [175, 76] on input "First National" at bounding box center [227, 84] width 161 height 25
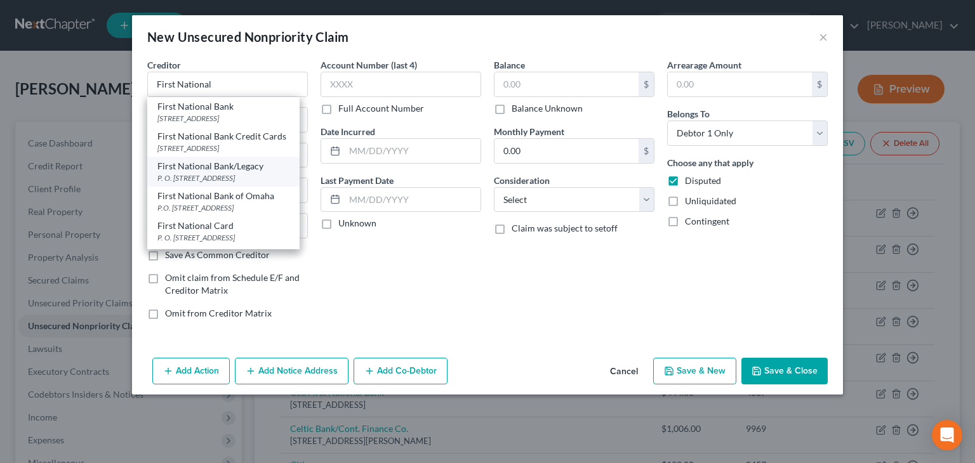
click at [215, 181] on div "P. O. [STREET_ADDRESS]" at bounding box center [223, 178] width 132 height 11
type input "First National Bank/Legacy"
type input "P. O. Box 5097"
type input "[GEOGRAPHIC_DATA]"
select select "43"
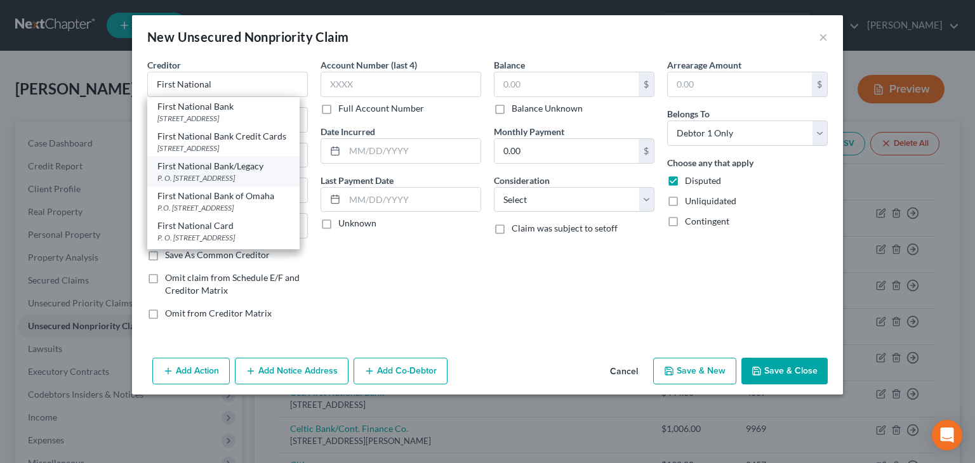
type input "57117"
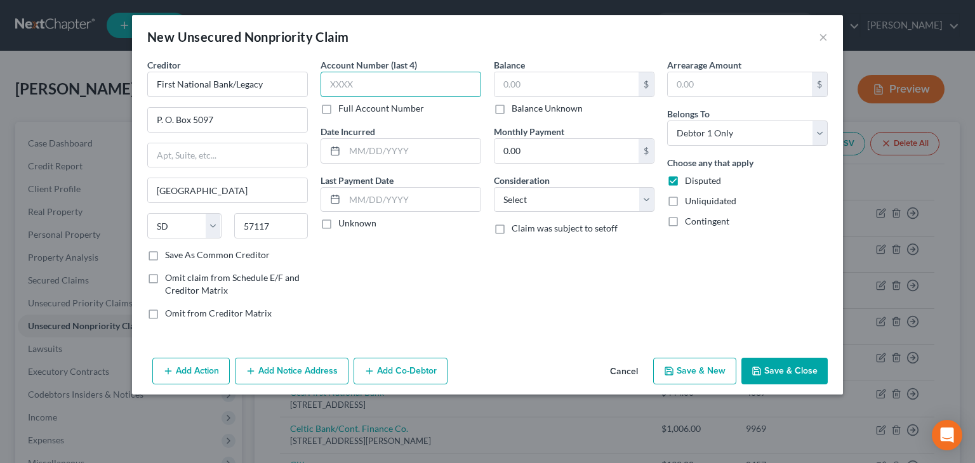
click at [362, 86] on input "text" at bounding box center [401, 84] width 161 height 25
type input "4087"
click at [338, 225] on label "Unknown" at bounding box center [357, 223] width 38 height 13
click at [343, 225] on input "Unknown" at bounding box center [347, 221] width 8 height 8
checkbox input "true"
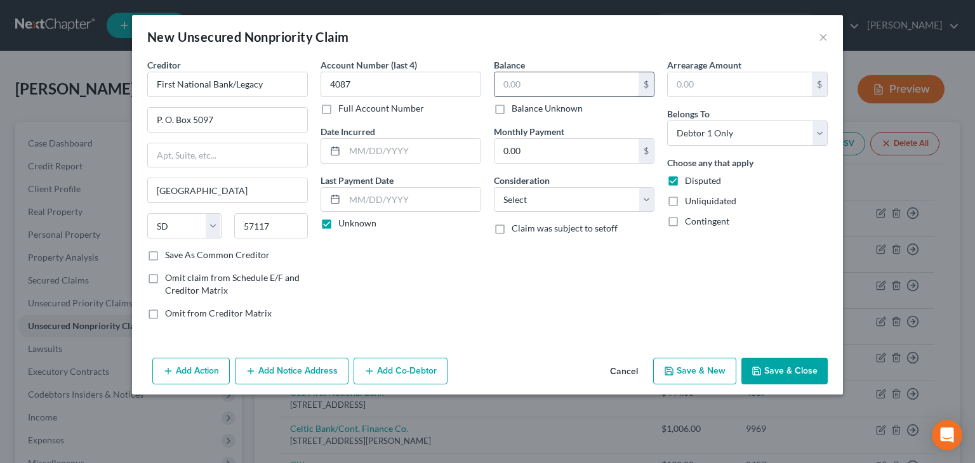
click at [545, 89] on input "text" at bounding box center [566, 84] width 144 height 24
type input "444"
click at [650, 204] on select "Select Cable / Satellite Services Collection Agency Credit Card Debt Debt Couns…" at bounding box center [574, 199] width 161 height 25
select select "2"
click at [494, 187] on select "Select Cable / Satellite Services Collection Agency Credit Card Debt Debt Couns…" at bounding box center [574, 199] width 161 height 25
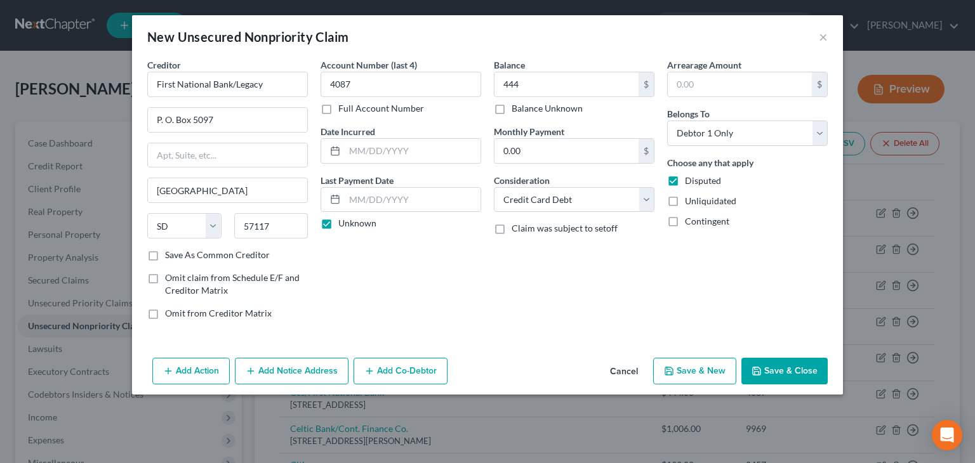
drag, startPoint x: 786, startPoint y: 373, endPoint x: 728, endPoint y: 335, distance: 69.4
click at [787, 372] on button "Save & Close" at bounding box center [784, 371] width 86 height 27
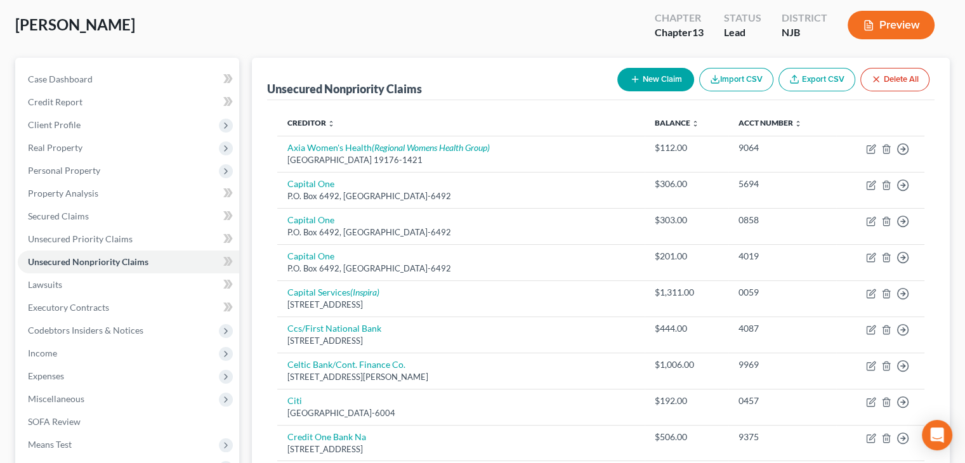
scroll to position [63, 0]
click at [667, 79] on button "New Claim" at bounding box center [656, 80] width 77 height 23
select select "0"
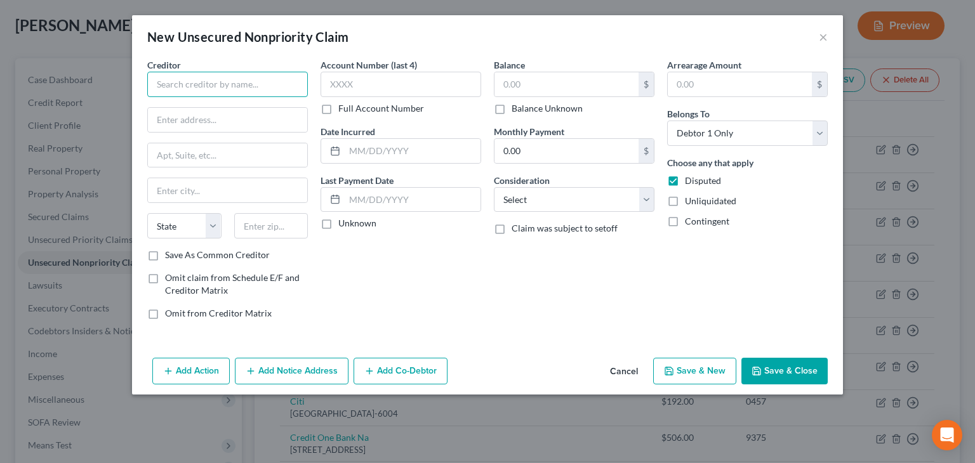
click at [205, 88] on input "text" at bounding box center [227, 84] width 161 height 25
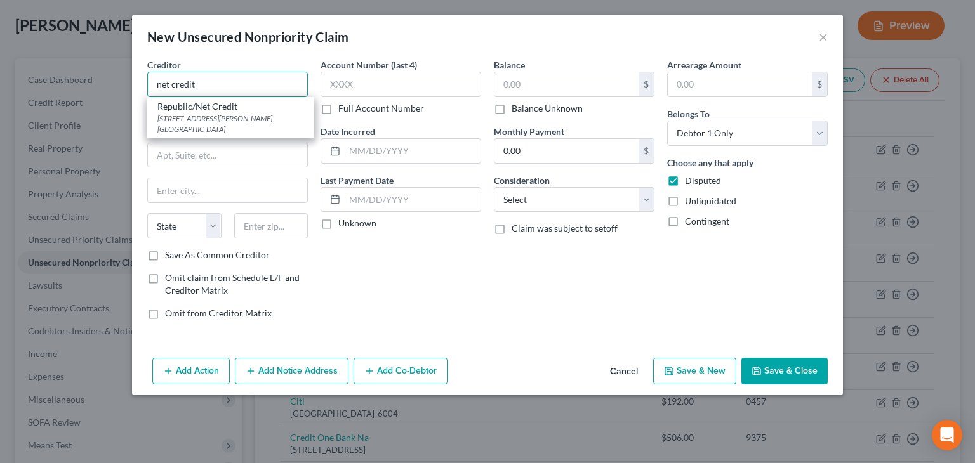
type input "net credit"
click at [635, 369] on button "Cancel" at bounding box center [624, 371] width 48 height 25
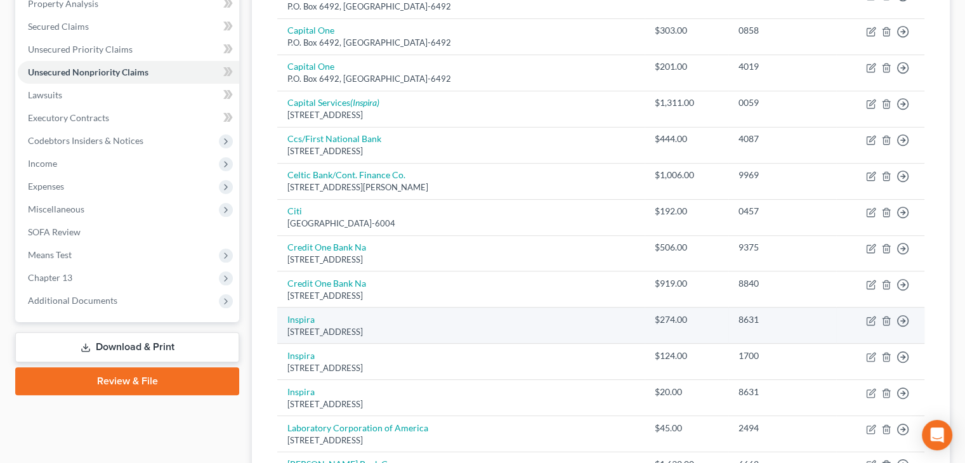
scroll to position [381, 0]
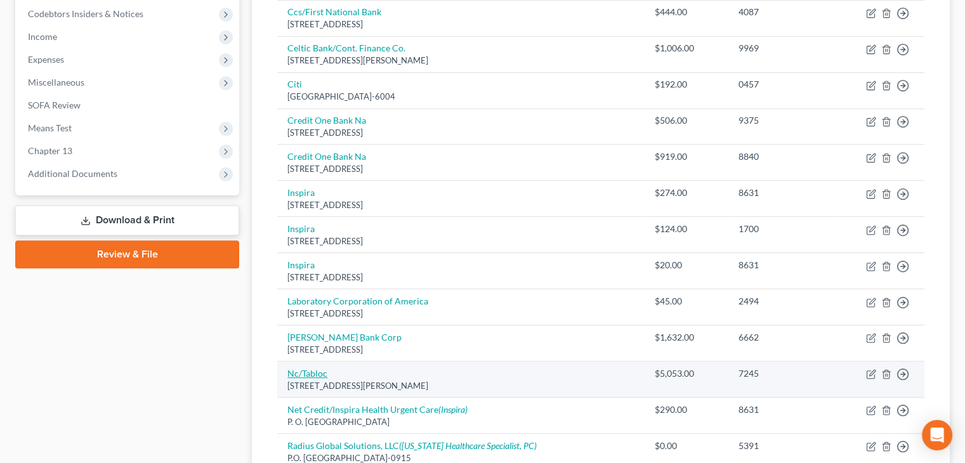
click at [304, 373] on link "Nc/Tabloc" at bounding box center [308, 373] width 40 height 11
select select "14"
select select "2"
select select "0"
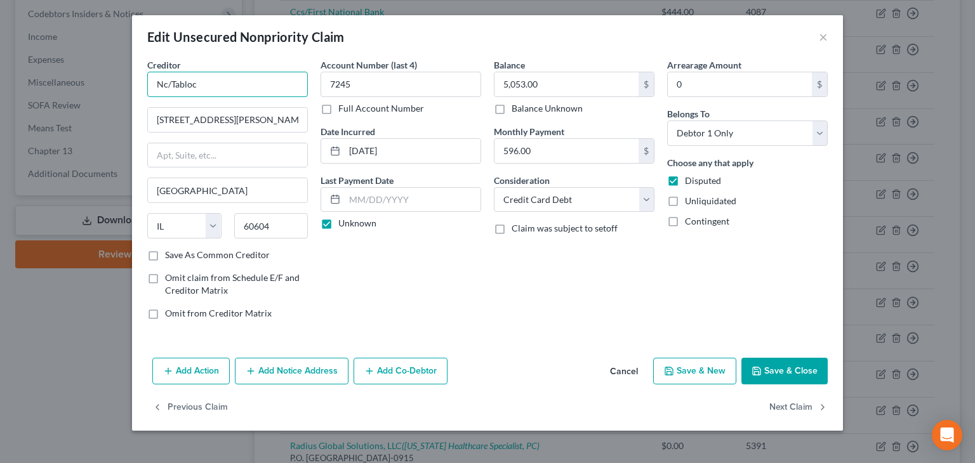
click at [165, 85] on input "Nc/Tabloc" at bounding box center [227, 84] width 161 height 25
type input "Net Credit/Tabloc"
drag, startPoint x: 234, startPoint y: 120, endPoint x: 244, endPoint y: 123, distance: 10.0
click at [234, 120] on input "[STREET_ADDRESS][PERSON_NAME]" at bounding box center [227, 120] width 159 height 24
type input "[STREET_ADDRESS][PERSON_NAME]"
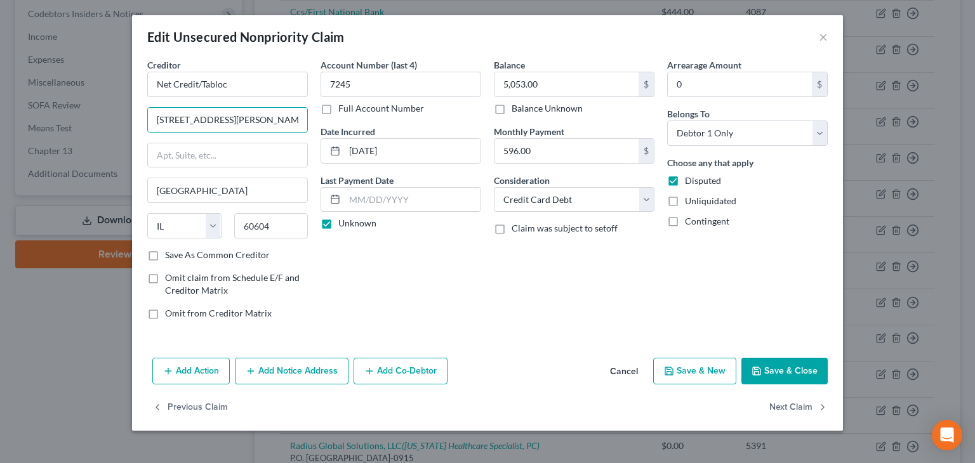
click at [806, 366] on button "Save & Close" at bounding box center [784, 371] width 86 height 27
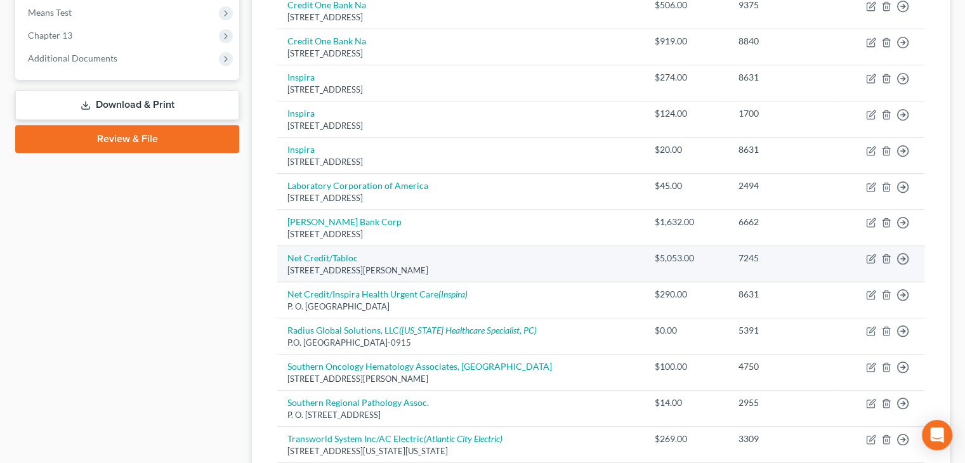
scroll to position [508, 0]
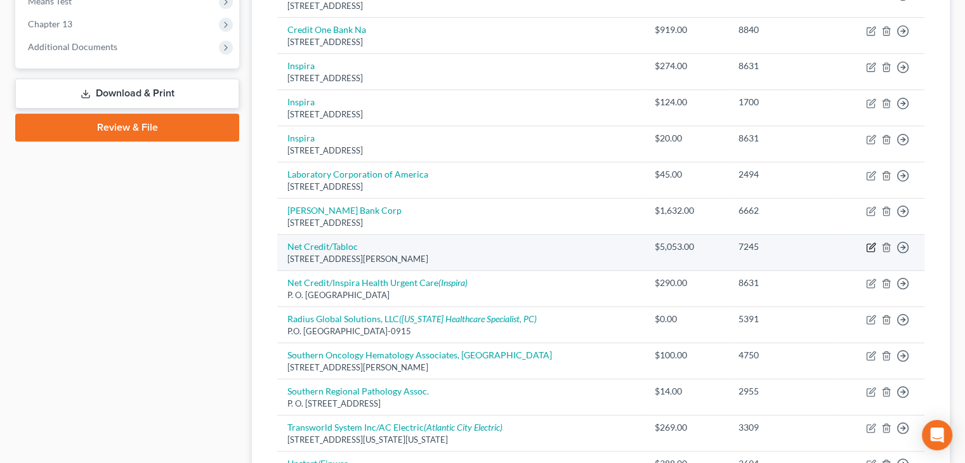
click at [871, 246] on icon "button" at bounding box center [871, 247] width 10 height 10
select select "14"
select select "2"
select select "0"
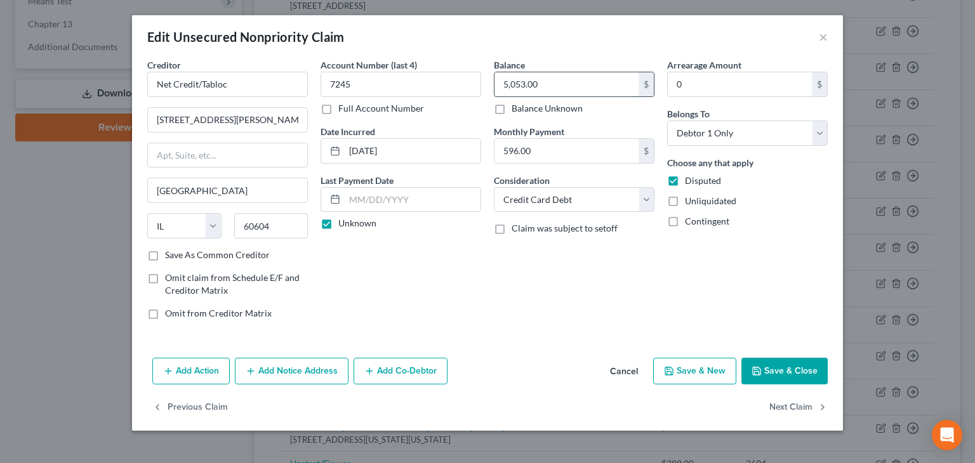
click at [510, 84] on input "5,053.00" at bounding box center [566, 84] width 144 height 24
click at [778, 370] on button "Save & Close" at bounding box center [784, 371] width 86 height 27
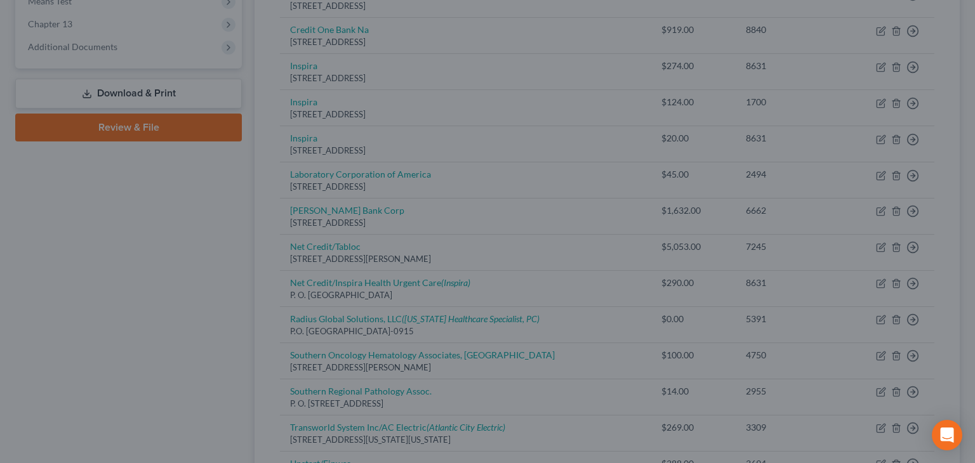
type input "5,238.00"
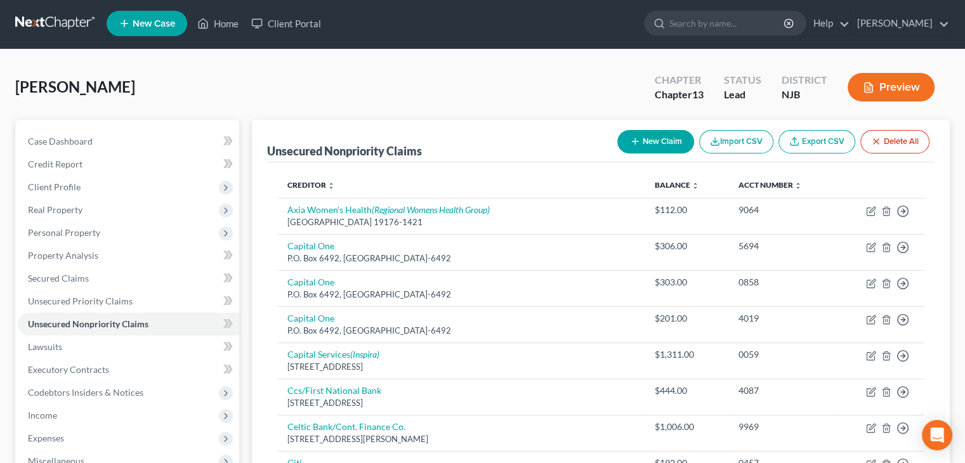
scroll to position [0, 0]
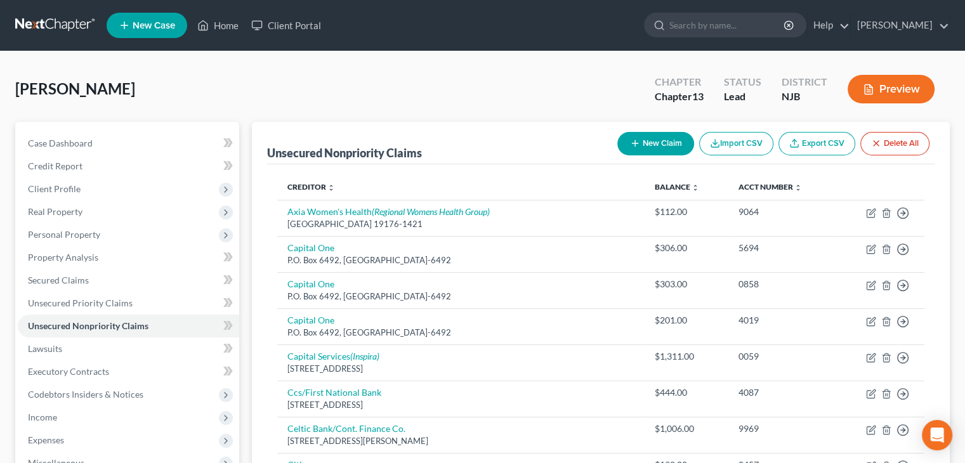
click at [650, 143] on button "New Claim" at bounding box center [656, 143] width 77 height 23
select select "0"
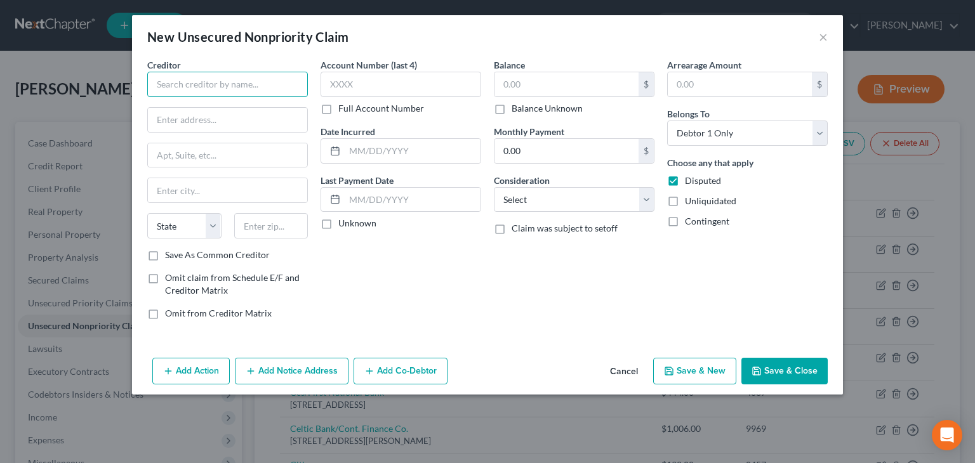
click at [197, 89] on input "text" at bounding box center [227, 84] width 161 height 25
click at [821, 37] on button "×" at bounding box center [823, 36] width 9 height 15
